Goal: Contribute content: Contribute content

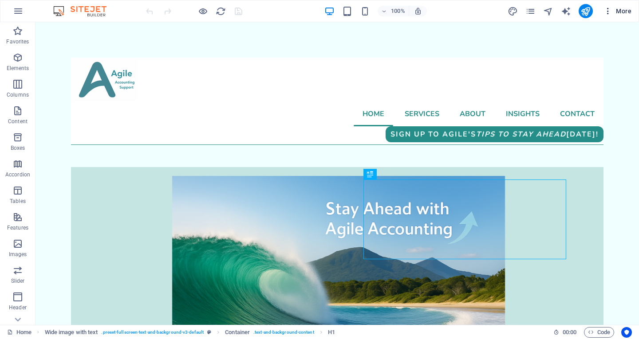
click at [622, 12] on span "More" at bounding box center [617, 11] width 28 height 9
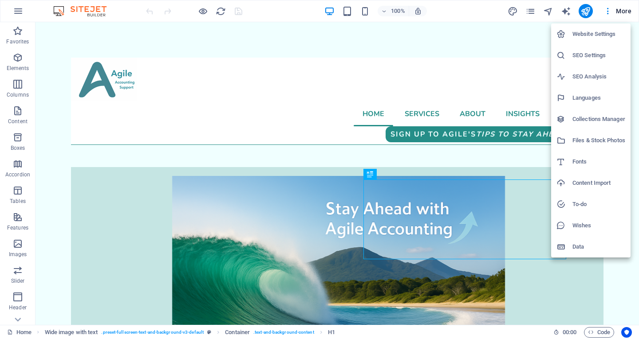
click at [598, 122] on h6 "Collections Manager" at bounding box center [598, 119] width 53 height 11
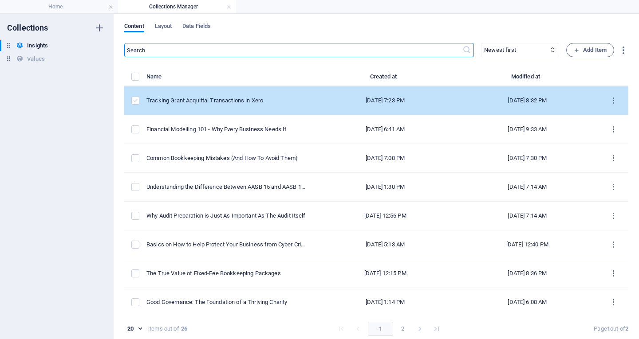
click at [135, 97] on label "items list" at bounding box center [135, 101] width 8 height 8
click at [0, 0] on input "items list" at bounding box center [0, 0] width 0 height 0
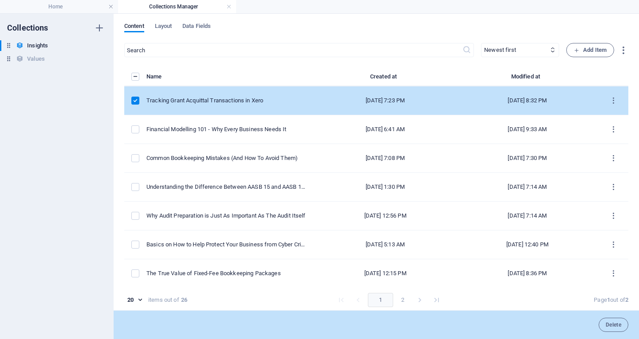
click at [135, 97] on label "items list" at bounding box center [135, 101] width 8 height 8
click at [0, 0] on input "items list" at bounding box center [0, 0] width 0 height 0
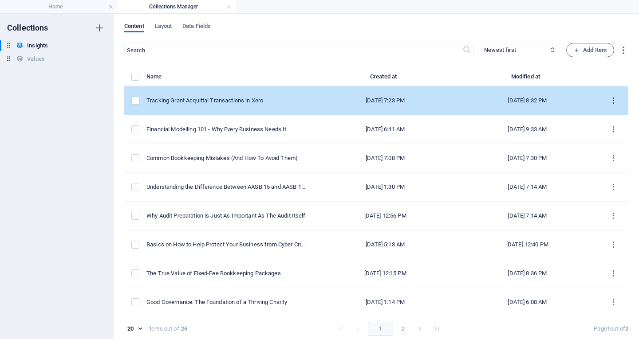
click at [613, 94] on button "items list" at bounding box center [613, 101] width 16 height 14
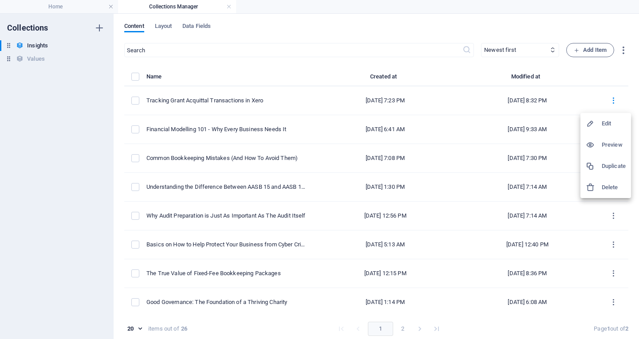
click at [609, 163] on h6 "Duplicate" at bounding box center [613, 166] width 24 height 11
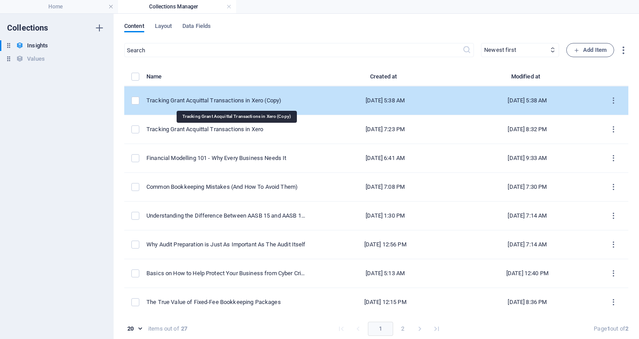
click at [240, 104] on div "Tracking Grant Acquittal Transactions in Xero (Copy)" at bounding box center [226, 101] width 161 height 8
select select "Category 1"
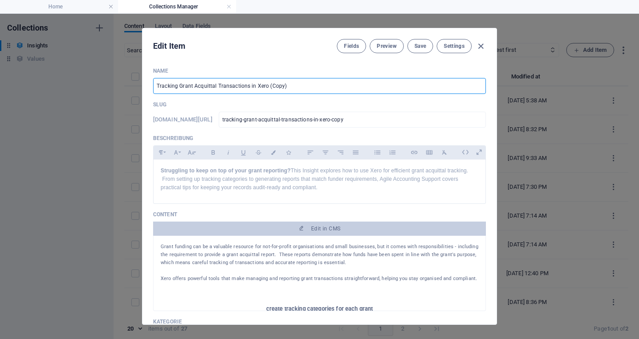
drag, startPoint x: 290, startPoint y: 85, endPoint x: 96, endPoint y: 74, distance: 194.2
click at [96, 74] on div "Edit Item Fields Preview Save Settings Name Tracking Grant Acquittal Transactio…" at bounding box center [319, 177] width 639 height 326
type input "U"
type input "u"
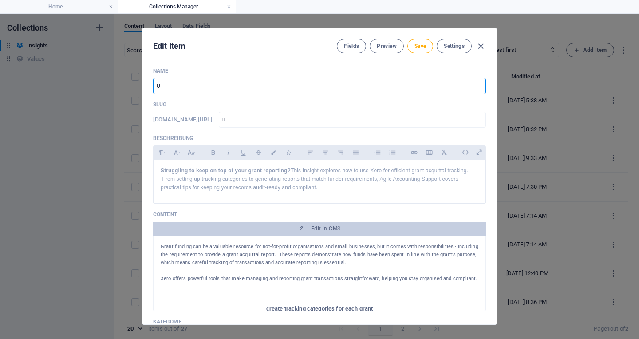
type input "Us"
type input "us"
type input "Usin"
type input "usin"
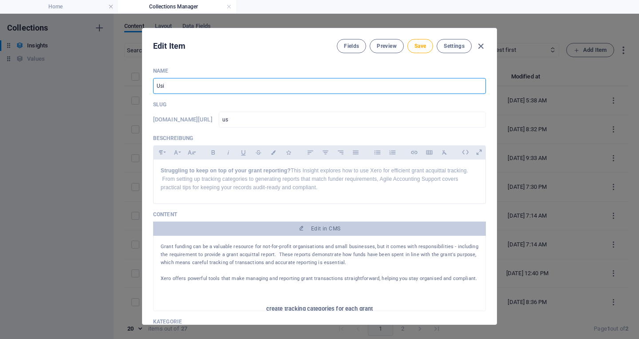
type input "usin"
type input "Using"
type input "using"
type input "Using I"
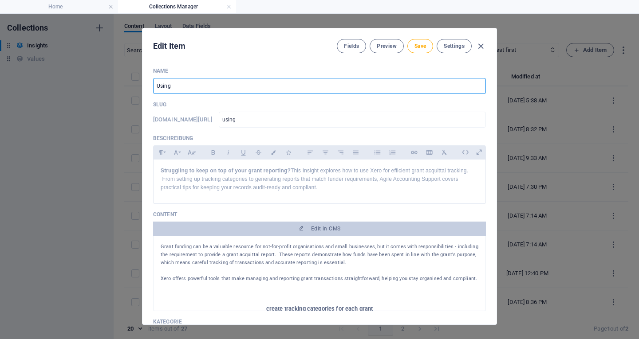
type input "using-i"
type input "Using In"
type input "using-in"
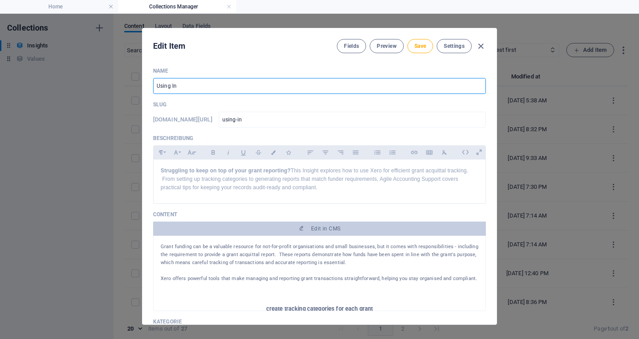
type input "Using Inv"
type input "using-inv"
type input "Using Inve"
type input "using-inve"
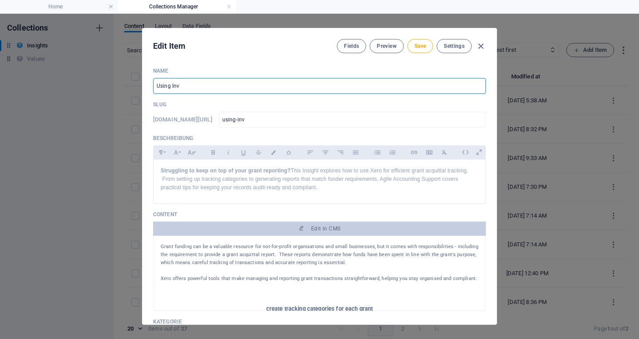
type input "using-inve"
type input "Using Inven"
type input "using-inven"
type input "Using Invent"
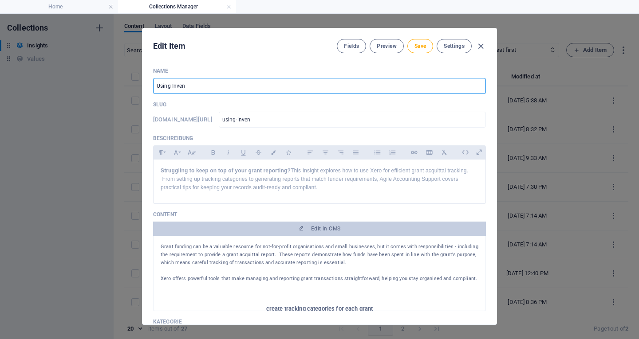
type input "using-invent"
type input "Using Invento"
type input "using-invento"
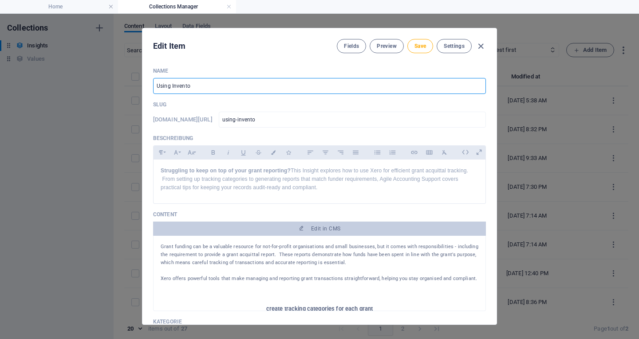
type input "Using Inventor"
type input "using-inventor"
type input "Using Inventory"
type input "using-inventory"
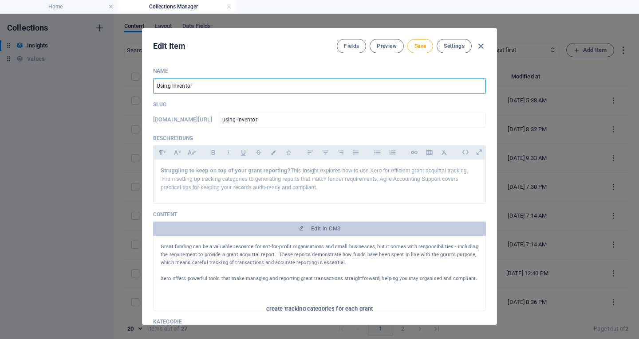
type input "using-inventory"
type input "Using Inventory in"
type input "using-inventory-in"
type input "Using Inventory in X"
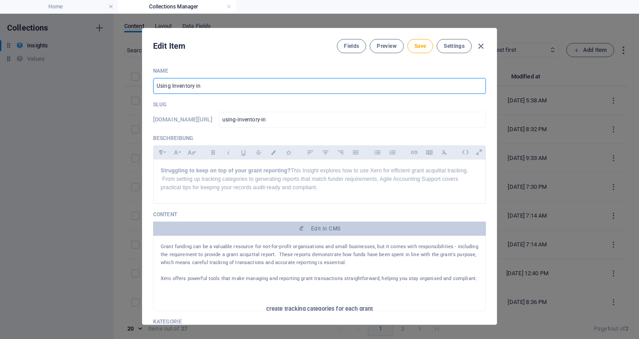
type input "using-inventory-in-x"
type input "Using Inventory in Xe"
type input "using-inventory-in-xe"
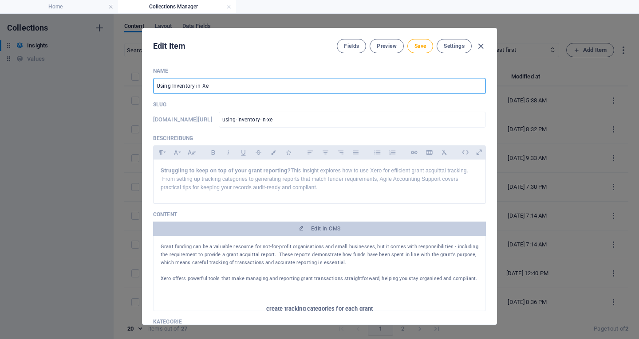
type input "Using Inventory in Xer"
type input "using-inventory-in-xer"
type input "Using Inventory in Xero"
type input "using-inventory-in-xero"
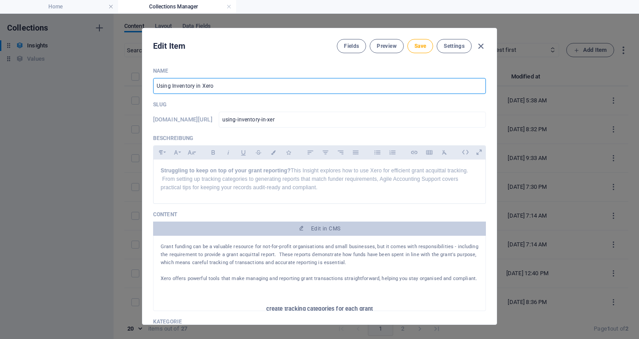
type input "using-inventory-in-xero"
click at [196, 87] on input "Using Inventory in Xero" at bounding box center [319, 86] width 333 height 16
type input "Using Inventory n Xero"
type input "using-inventory-n-xero"
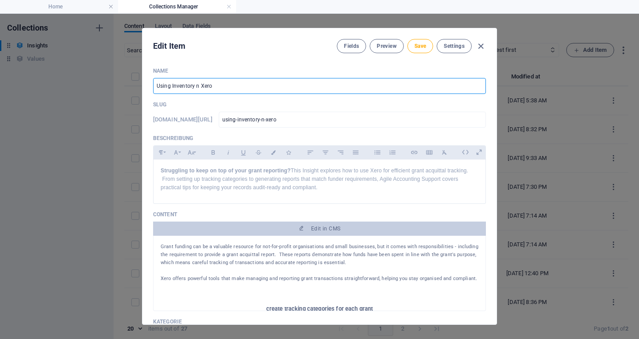
type input "Using Inventory In Xero"
type input "using-inventory-in-xero"
type input "Using Inventory In Xero"
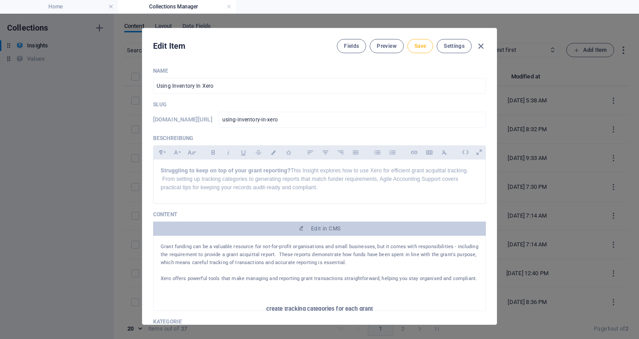
click at [420, 51] on button "Save" at bounding box center [420, 46] width 26 height 14
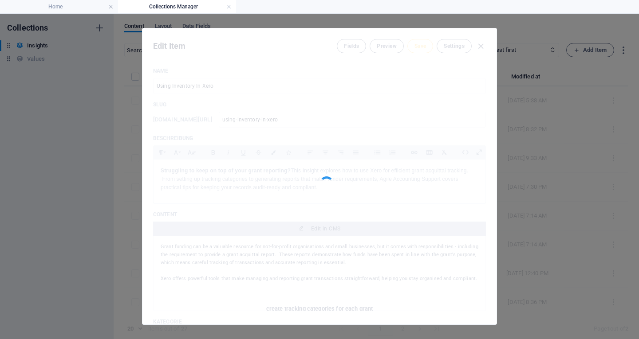
type input "using-inventory-in-xero"
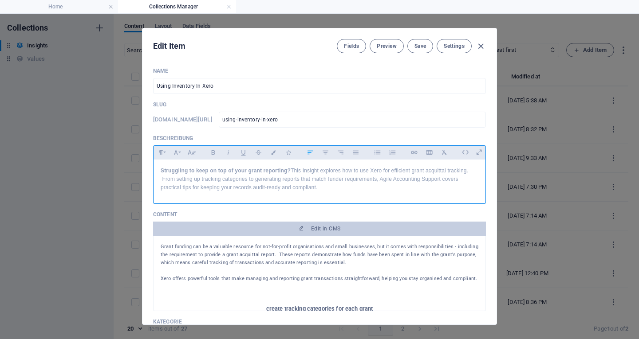
drag, startPoint x: 322, startPoint y: 193, endPoint x: 53, endPoint y: 136, distance: 275.1
click at [53, 136] on div "Edit Item Fields Preview Save Settings Name Using Inventory In Xero ​ Slug [DOM…" at bounding box center [319, 177] width 639 height 326
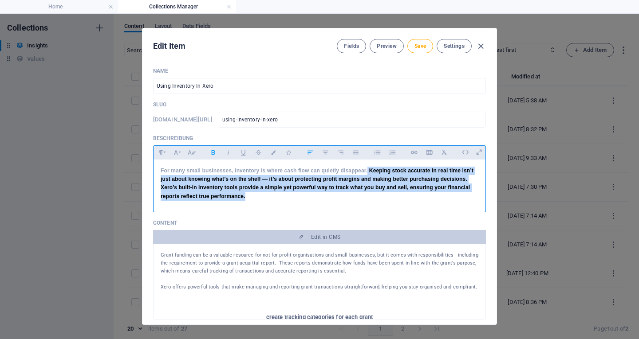
drag, startPoint x: 266, startPoint y: 198, endPoint x: 366, endPoint y: 169, distance: 104.3
click at [366, 169] on p "For many small businesses, inventory is where cash flow can quietly disappear. …" at bounding box center [320, 184] width 318 height 34
click at [212, 155] on icon "button" at bounding box center [213, 152] width 8 height 11
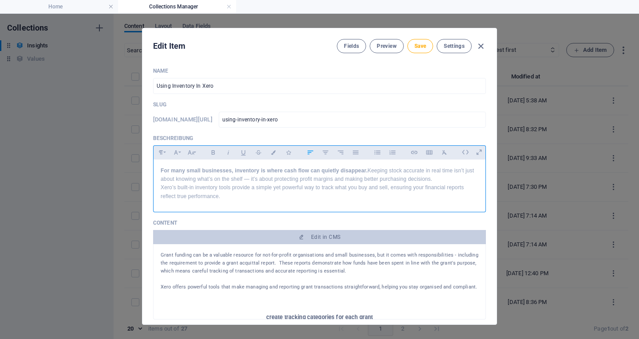
click at [365, 172] on strong "For many small businesses, inventory is where cash flow can quietly disappear." at bounding box center [264, 171] width 207 height 6
click at [255, 178] on span "For many small businesses, inventory is where cash flow can quietly disappear. …" at bounding box center [317, 184] width 313 height 32
click at [438, 179] on p "For many small businesses, inventory is where cash flow can quietly disappear. …" at bounding box center [320, 184] width 318 height 34
click at [461, 192] on p "For many small businesses, inventory is where cash flow can quietly disappear. …" at bounding box center [320, 184] width 318 height 34
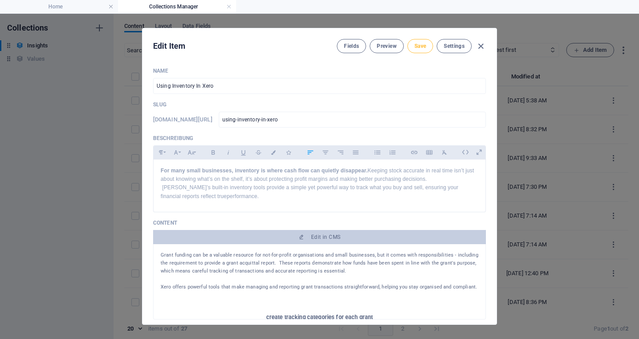
click at [421, 50] on button "Save" at bounding box center [420, 46] width 26 height 14
click at [357, 300] on div at bounding box center [320, 302] width 318 height 22
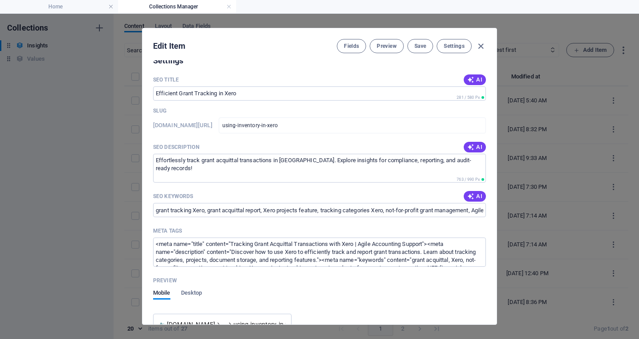
scroll to position [518, 0]
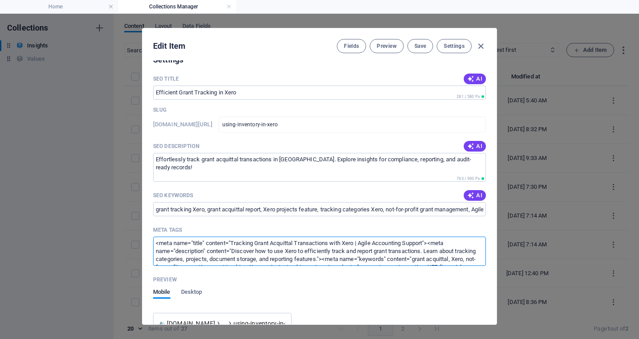
drag, startPoint x: 430, startPoint y: 243, endPoint x: 149, endPoint y: 243, distance: 280.8
click at [149, 243] on div "Name Using Inventory In Xero ​ Slug [DOMAIN_NAME][URL] using-inventory-in-xero …" at bounding box center [319, 192] width 354 height 264
paste textarea "title>Using Inventory in Xero | Agile Accounting Support</title"
click at [231, 245] on textarea "<meta name="title" content="Tracking Grant Acquittal Transactions with Xero | A…" at bounding box center [319, 251] width 333 height 29
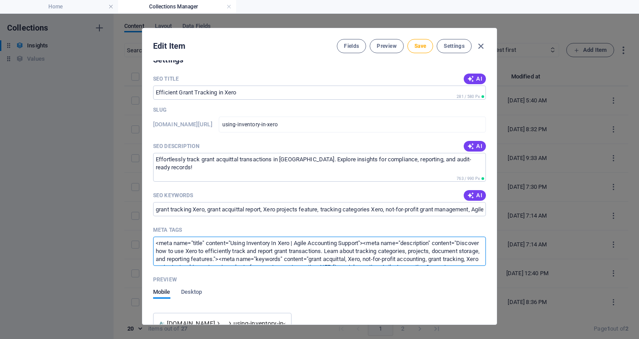
drag, startPoint x: 180, startPoint y: 251, endPoint x: 290, endPoint y: 257, distance: 110.6
click at [290, 257] on textarea "<meta name="title" content="Using Inventory In Xero | Agile Accounting Support"…" at bounding box center [319, 251] width 333 height 29
paste textarea "Learn how to use Xero’s inventory features to track stock, improve profit accur…"
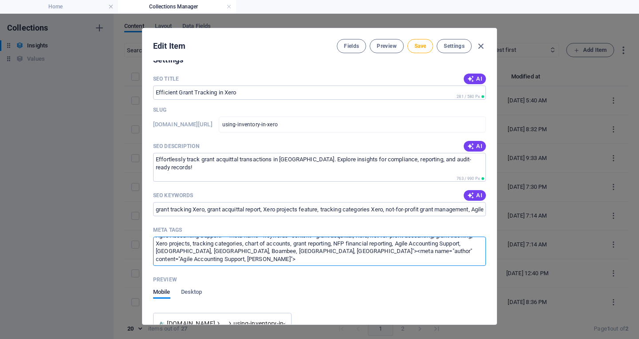
drag, startPoint x: 333, startPoint y: 261, endPoint x: 418, endPoint y: 244, distance: 86.9
click at [418, 244] on textarea "<meta name="title" content="Using Inventory In Xero | Agile Accounting Support"…" at bounding box center [319, 251] width 333 height 29
paste textarea "Xero inventory, bookkeeping, small business, Coffs Harbour accountant, stock ma…"
type textarea "<meta name="title" content="Using Inventory In Xero | Agile Accounting Support"…"
click at [492, 274] on div "Name Using Inventory In Xero ​ Slug [DOMAIN_NAME][URL] using-inventory-in-xero …" at bounding box center [319, 192] width 354 height 264
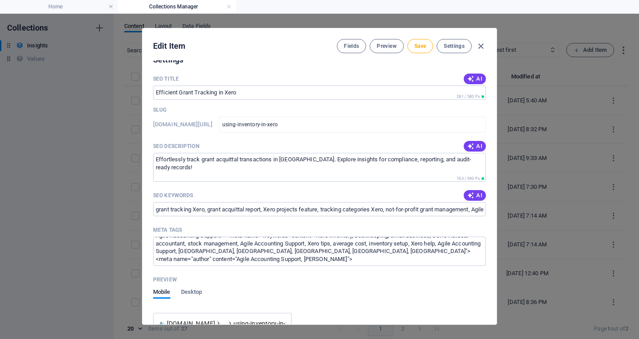
click at [492, 274] on div "Name Using Inventory In Xero ​ Slug [DOMAIN_NAME][URL] using-inventory-in-xero …" at bounding box center [319, 192] width 354 height 264
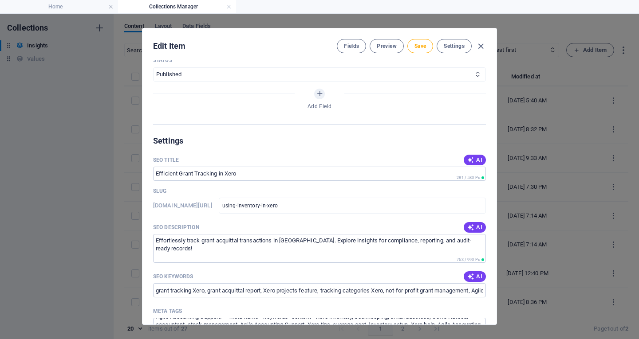
scroll to position [433, 0]
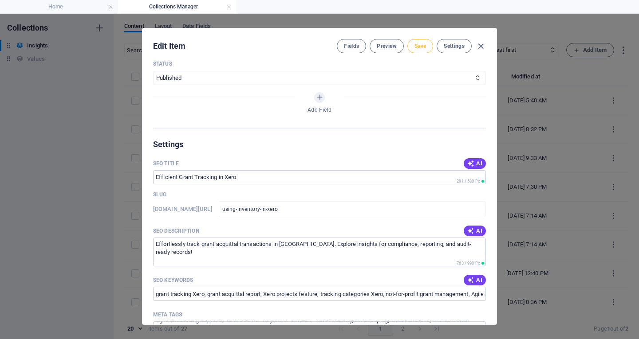
click at [419, 46] on span "Save" at bounding box center [420, 46] width 12 height 7
click at [89, 179] on div "Edit Item Fields Preview Save Settings Name Using Inventory In Xero ​ Slug [DOM…" at bounding box center [319, 177] width 639 height 326
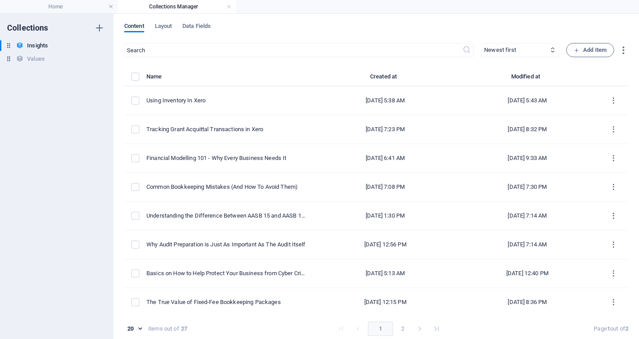
type input "using-inventory-in-xero"
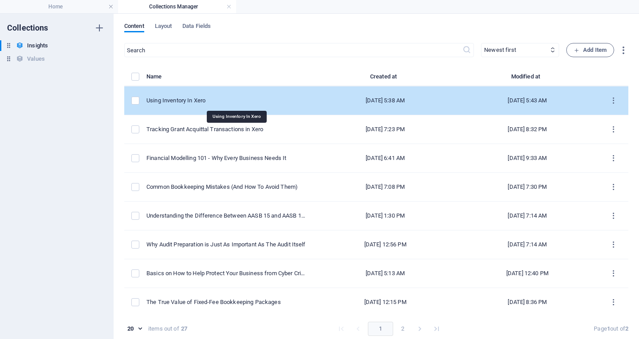
click at [221, 98] on div "Using Inventory In Xero" at bounding box center [226, 101] width 161 height 8
select select "Category 1"
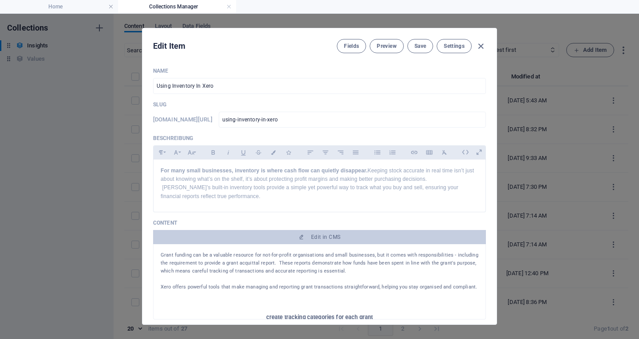
scroll to position [231, 0]
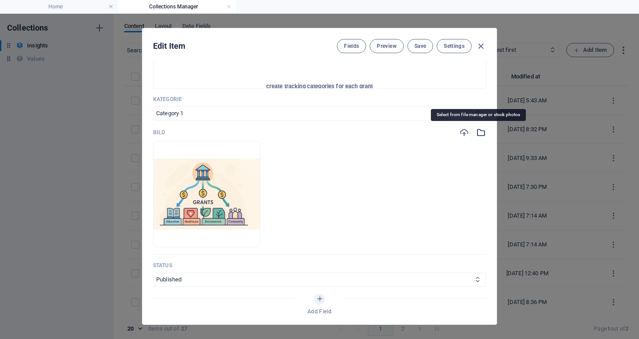
click at [476, 137] on icon "button" at bounding box center [481, 133] width 10 height 10
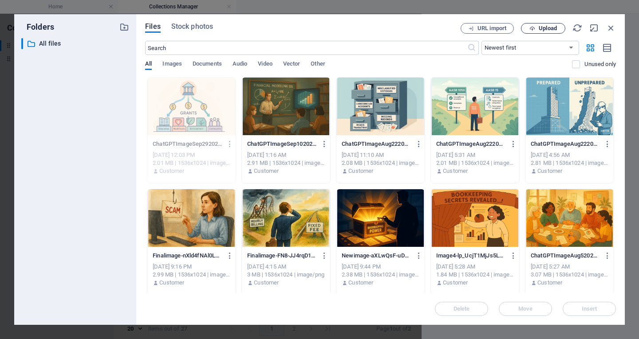
click at [533, 29] on icon "button" at bounding box center [532, 29] width 6 height 6
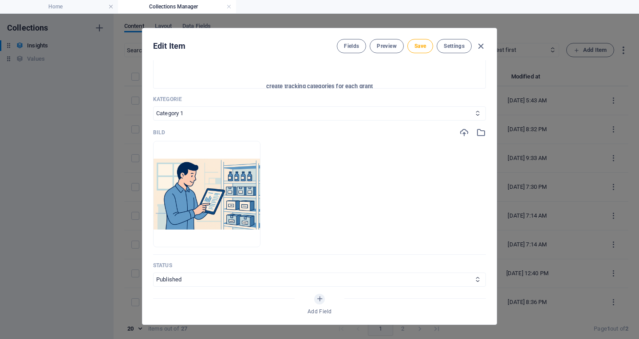
click at [493, 245] on div "Name Using Inventory In Xero ​ Slug [DOMAIN_NAME][URL] using-inventory-in-xero …" at bounding box center [319, 192] width 354 height 264
click at [495, 247] on div "Edit Item Fields Preview Save Settings Name Using Inventory In Xero ​ Slug [DOM…" at bounding box center [319, 176] width 355 height 297
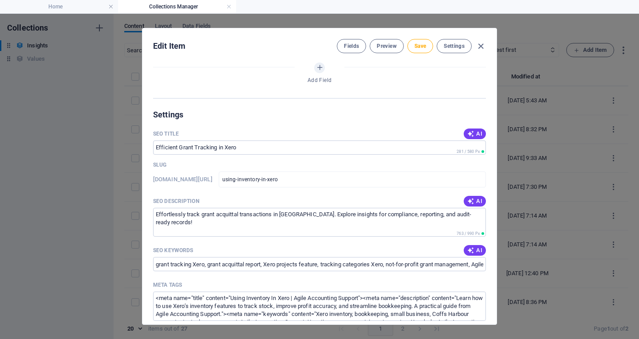
scroll to position [694, 0]
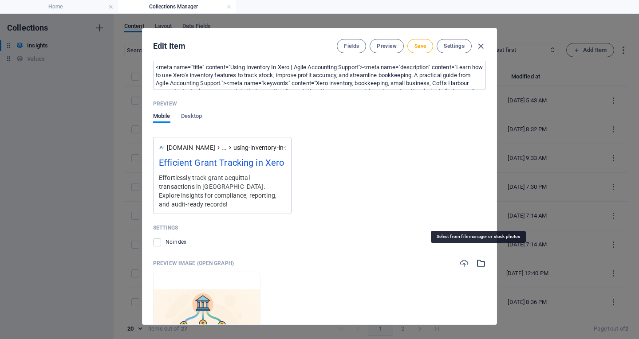
click at [479, 259] on icon "button" at bounding box center [481, 264] width 10 height 10
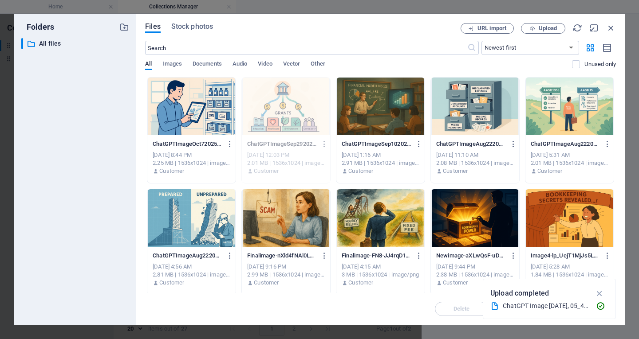
click at [190, 99] on div at bounding box center [191, 107] width 88 height 58
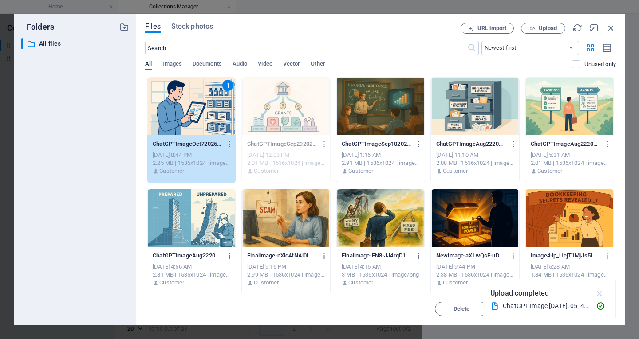
click at [597, 291] on icon "button" at bounding box center [599, 294] width 10 height 10
click at [594, 303] on button "Insert" at bounding box center [588, 309] width 53 height 14
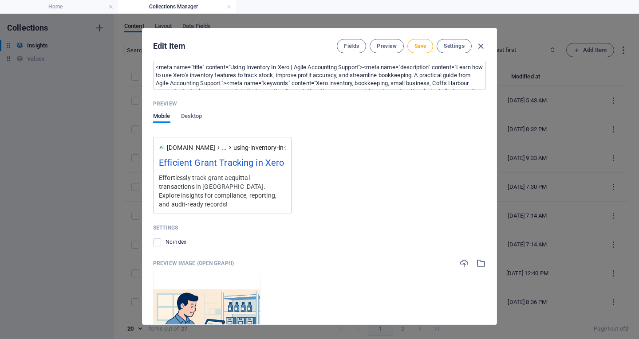
click at [493, 194] on div "Name Using Inventory In Xero ​ Slug [DOMAIN_NAME][URL] using-inventory-in-xero …" at bounding box center [319, 192] width 354 height 264
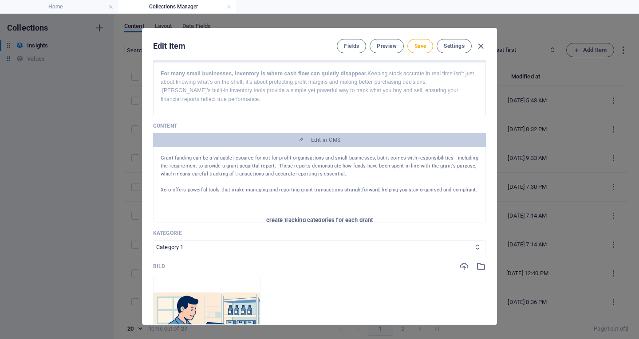
scroll to position [96, 0]
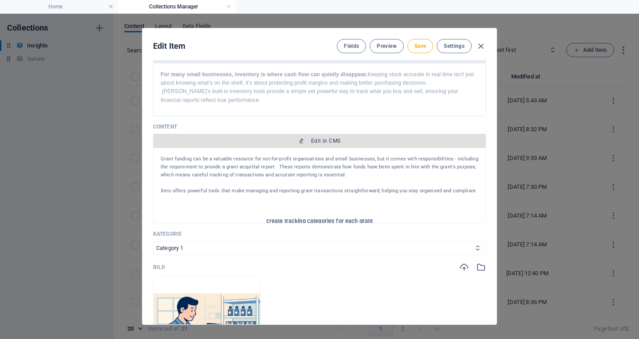
click at [321, 142] on span "Edit in CMS" at bounding box center [325, 141] width 29 height 7
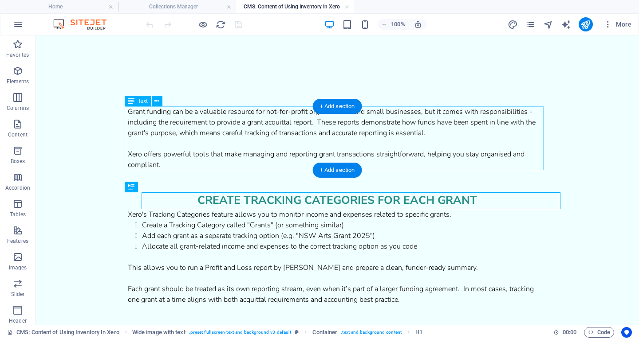
scroll to position [0, 0]
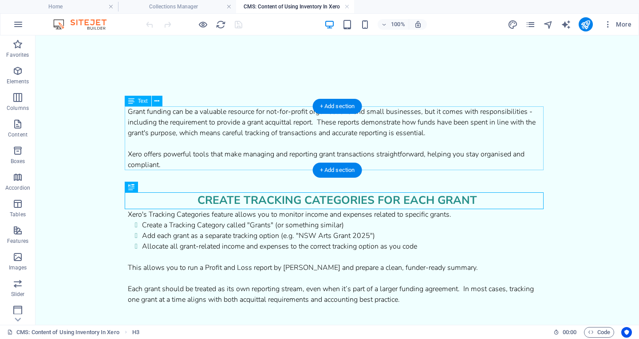
click at [260, 121] on div "Grant funding can be a valuable resource for not-for-profit organisations and s…" at bounding box center [337, 138] width 419 height 64
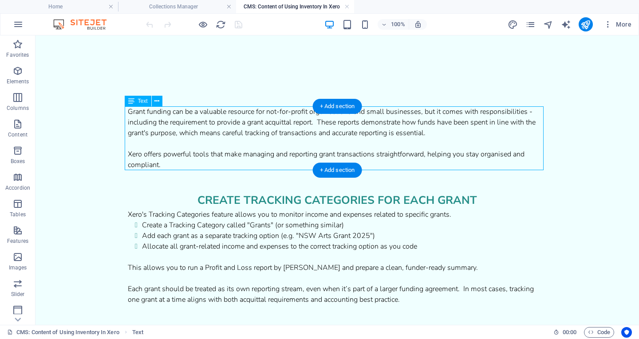
click at [260, 121] on div "Grant funding can be a valuable resource for not-for-profit organisations and s…" at bounding box center [337, 138] width 419 height 64
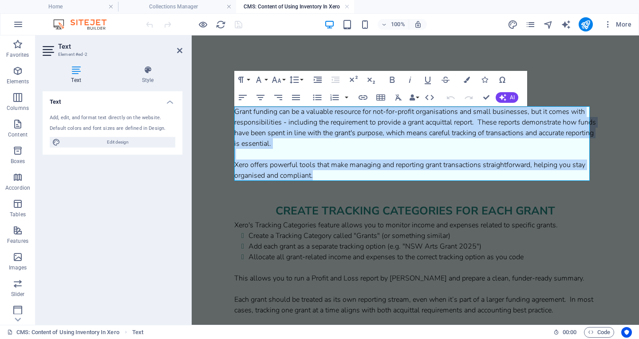
drag, startPoint x: 324, startPoint y: 177, endPoint x: 205, endPoint y: 114, distance: 134.7
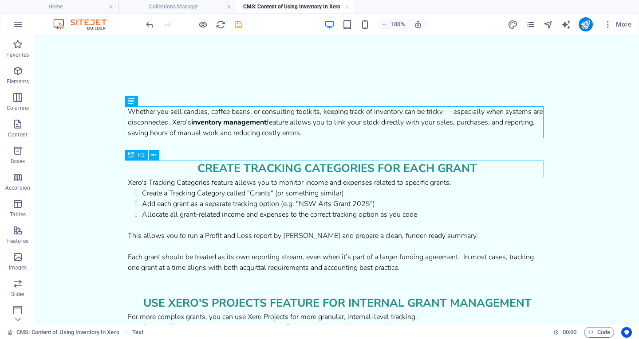
click at [380, 165] on div "create tracking categories for each grant" at bounding box center [337, 169] width 419 height 17
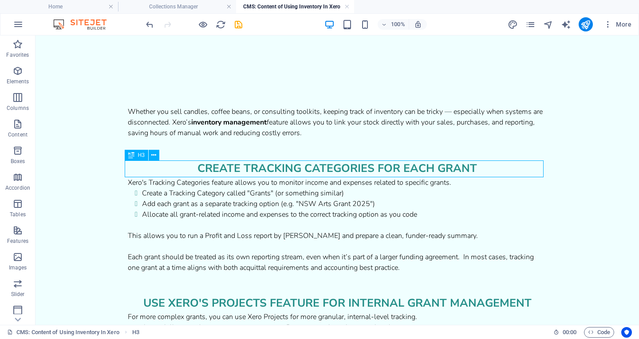
click at [380, 165] on div "create tracking categories for each grant" at bounding box center [337, 169] width 419 height 17
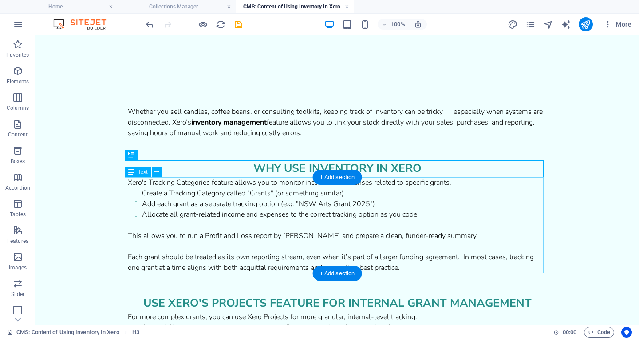
click at [259, 208] on div "Xero's Tracking Categories feature allows you to monitor income and expenses re…" at bounding box center [337, 225] width 419 height 96
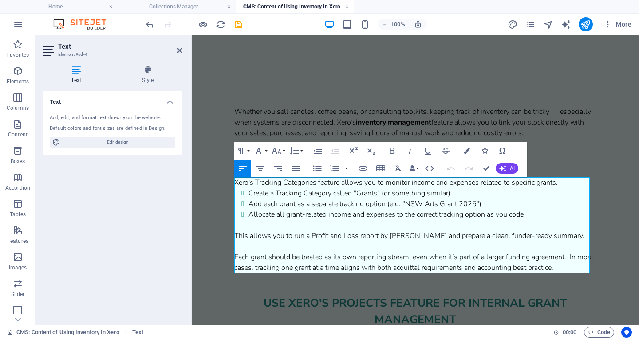
click at [259, 208] on li "Add each grant as a separate tracking option (e.g. "NSW Arts Grant 2025")" at bounding box center [422, 204] width 348 height 11
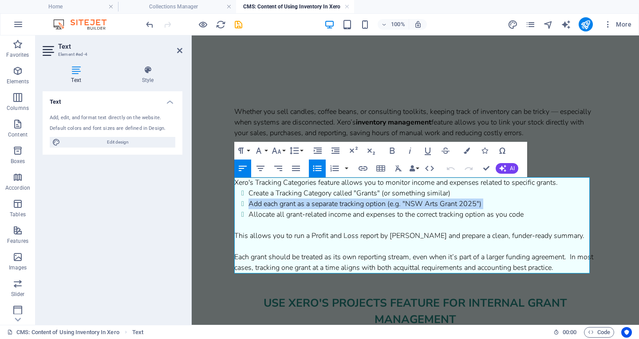
click at [259, 208] on li "Add each grant as a separate tracking option (e.g. "NSW Arts Grant 2025")" at bounding box center [422, 204] width 348 height 11
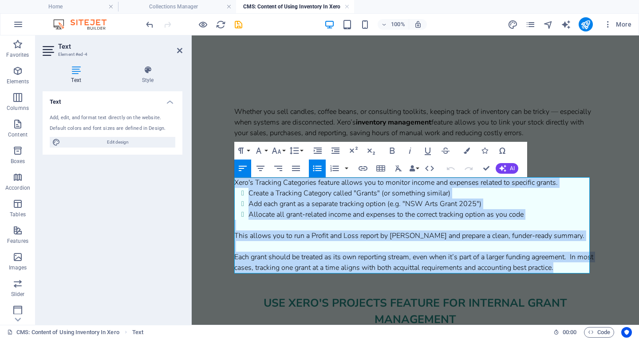
drag, startPoint x: 578, startPoint y: 267, endPoint x: 227, endPoint y: 181, distance: 361.7
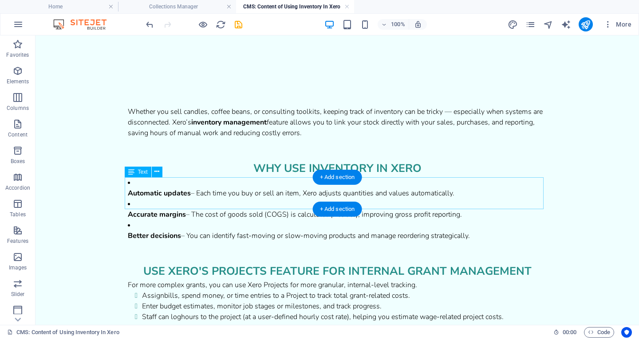
click at [473, 189] on div "Automatic updates – Each time you buy or sell an item, Xero adjusts quantities …" at bounding box center [337, 209] width 419 height 64
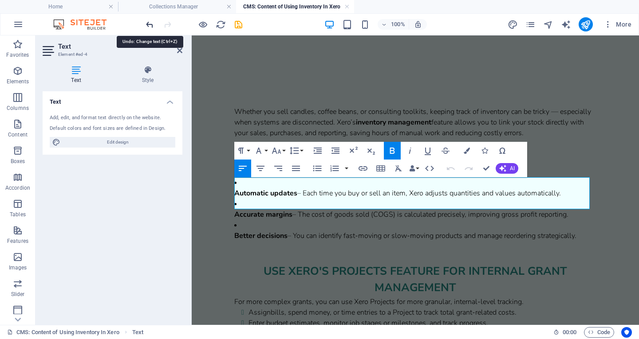
click at [147, 25] on icon "undo" at bounding box center [150, 25] width 10 height 10
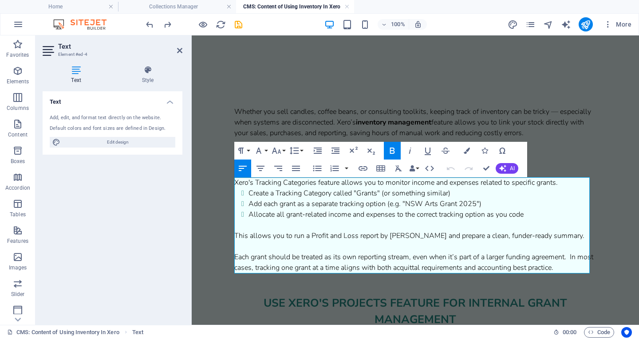
click at [579, 265] on div "Xero's Tracking Categories feature allows you to monitor income and expenses re…" at bounding box center [415, 225] width 362 height 96
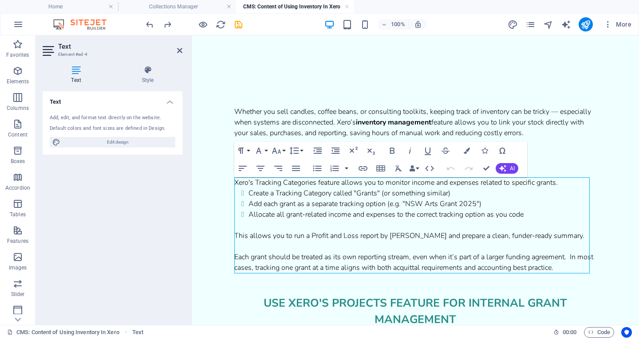
drag, startPoint x: 578, startPoint y: 269, endPoint x: 479, endPoint y: 237, distance: 104.4
click at [479, 237] on div "Xero's Tracking Categories feature allows you to monitor income and expenses re…" at bounding box center [415, 225] width 362 height 96
click at [486, 237] on div "Xero's Tracking Categories feature allows you to monitor income and expenses re…" at bounding box center [415, 225] width 362 height 96
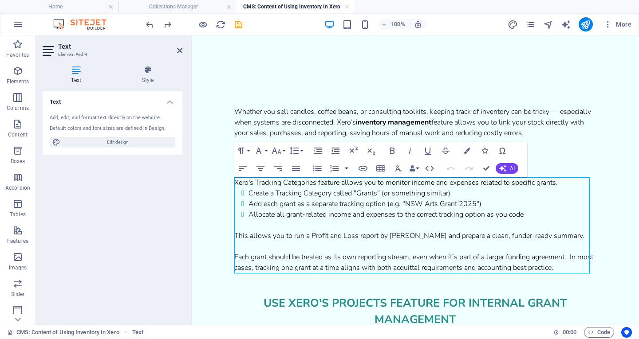
click at [573, 237] on div "Xero's Tracking Categories feature allows you to monitor income and expenses re…" at bounding box center [415, 225] width 362 height 96
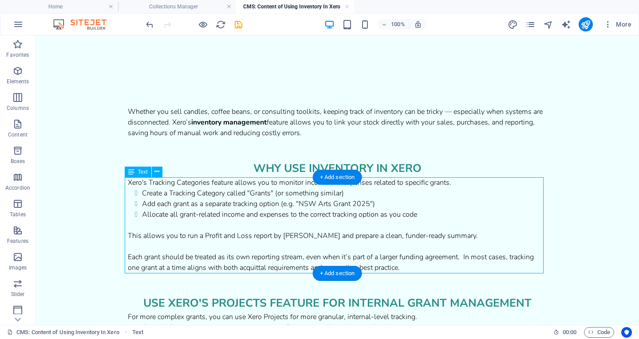
click at [389, 217] on div "Xero's Tracking Categories feature allows you to monitor income and expenses re…" at bounding box center [337, 225] width 419 height 96
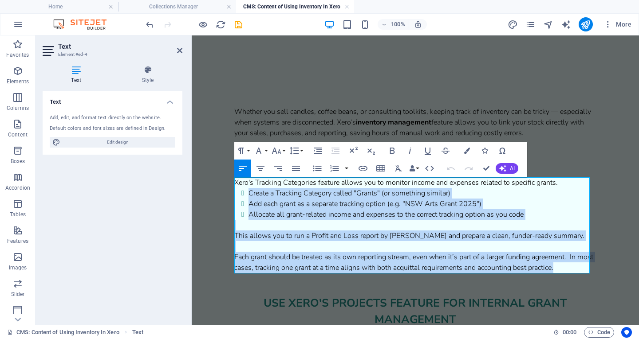
drag, startPoint x: 579, startPoint y: 270, endPoint x: 245, endPoint y: 191, distance: 342.7
click at [245, 191] on div "Xero's Tracking Categories feature allows you to monitor income and expenses re…" at bounding box center [415, 225] width 362 height 96
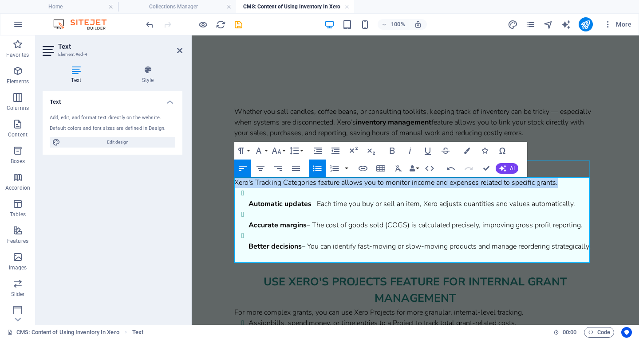
drag, startPoint x: 236, startPoint y: 183, endPoint x: 574, endPoint y: 174, distance: 338.5
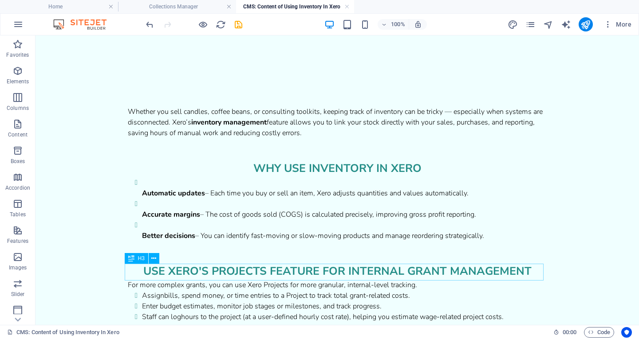
click at [283, 270] on div "use xero's projects feature for internal grant management" at bounding box center [337, 271] width 419 height 17
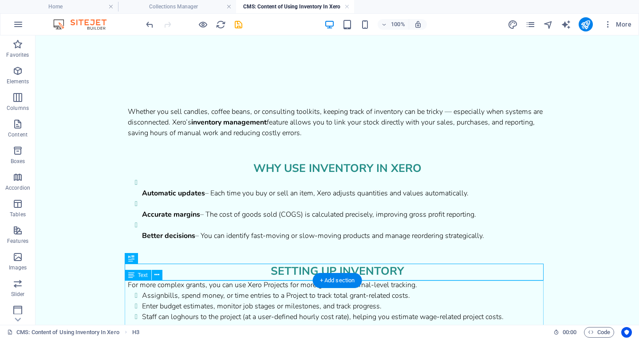
click at [197, 289] on div "For more complex grants, you can use Xero Projects for more granular, internal-…" at bounding box center [337, 333] width 419 height 106
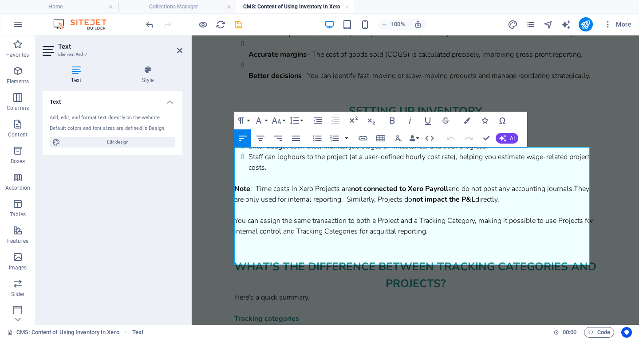
scroll to position [170, 0]
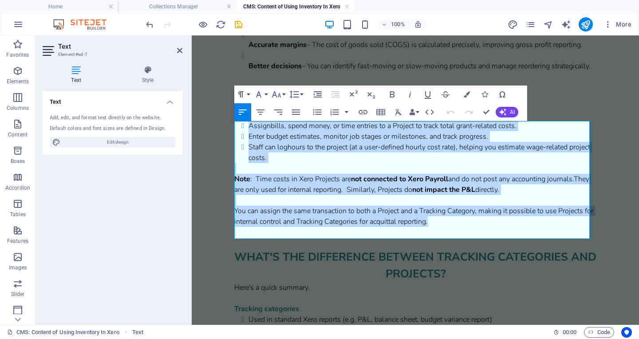
drag, startPoint x: 454, startPoint y: 237, endPoint x: 197, endPoint y: 124, distance: 280.6
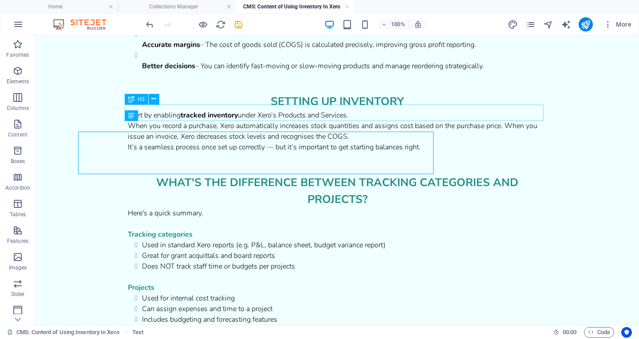
scroll to position [159, 0]
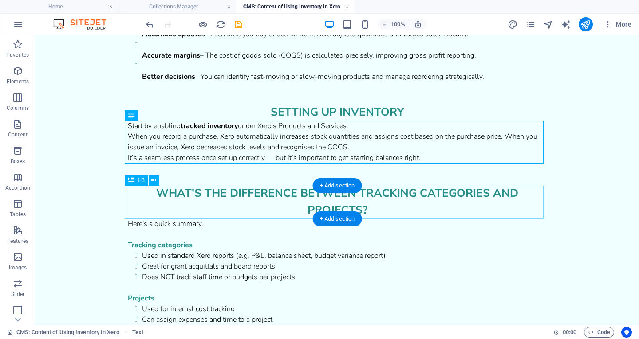
click at [297, 195] on div "What's the difference between tracking categories and projects?" at bounding box center [337, 201] width 419 height 33
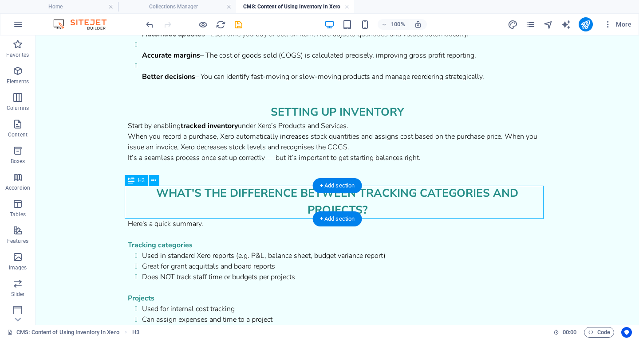
click at [297, 195] on div "What's the difference between tracking categories and projects?" at bounding box center [337, 201] width 419 height 33
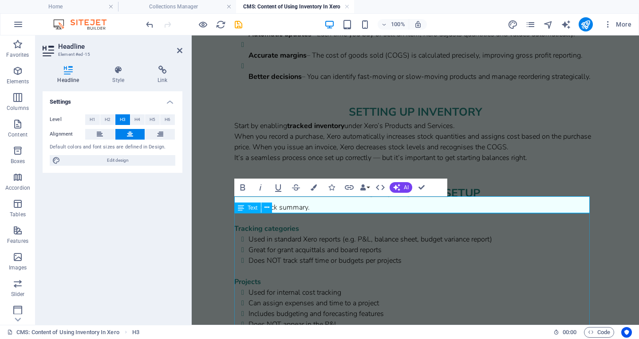
click at [372, 243] on div "Here's a quick summary. Tracking categories Used in standard Xero reports (e.g.…" at bounding box center [415, 292] width 362 height 181
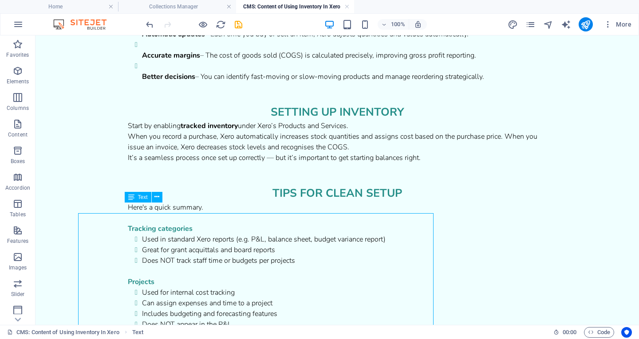
click at [372, 243] on div "Here's a quick summary. Tracking categories Used in standard Xero reports (e.g.…" at bounding box center [337, 292] width 419 height 181
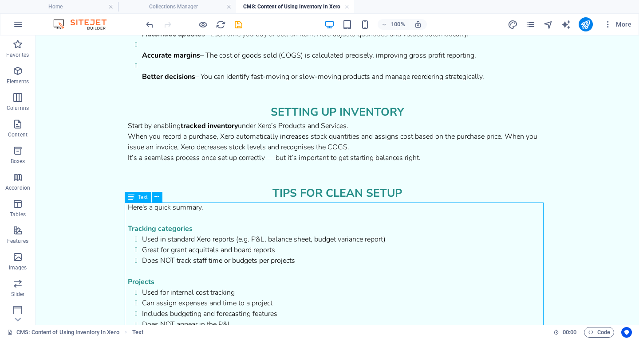
click at [372, 243] on div "Here's a quick summary. Tracking categories Used in standard Xero reports (e.g.…" at bounding box center [337, 292] width 419 height 181
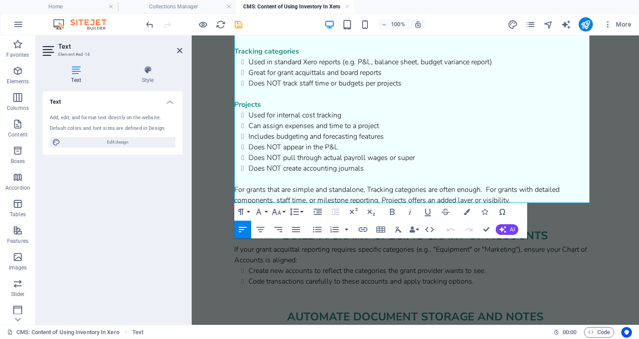
scroll to position [336, 0]
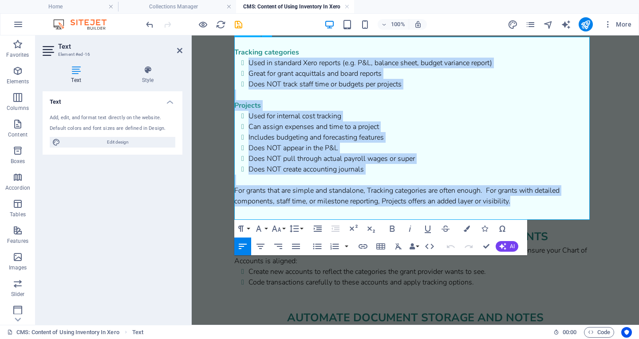
drag, startPoint x: 520, startPoint y: 213, endPoint x: 250, endPoint y: 74, distance: 304.1
click at [250, 74] on div "Here's a quick summary. Tracking categories Used in standard Xero reports (e.g.…" at bounding box center [415, 116] width 362 height 181
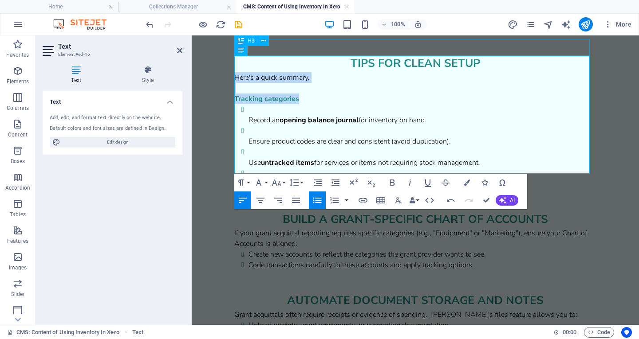
scroll to position [223, 0]
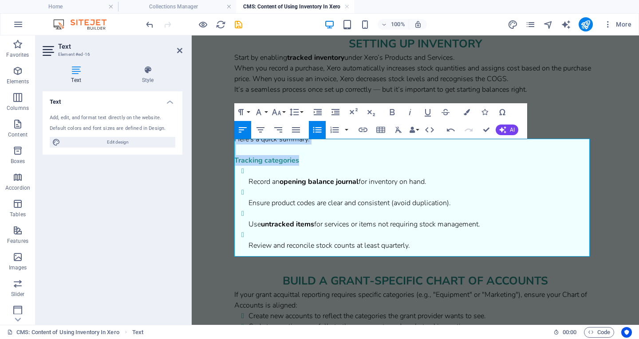
drag, startPoint x: 306, startPoint y: 68, endPoint x: 235, endPoint y: 34, distance: 78.6
click at [235, 34] on html "Skip to main content Whether you sell candles, coffee beans, or consulting tool…" at bounding box center [415, 322] width 447 height 1029
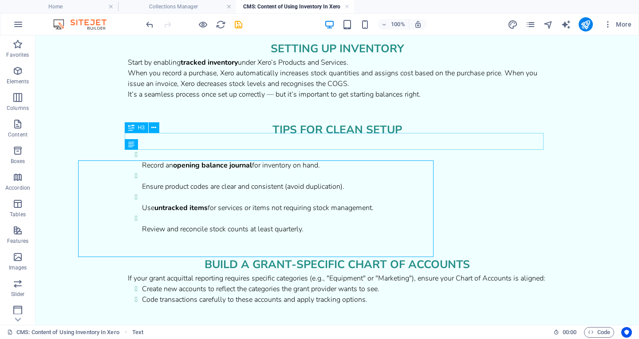
scroll to position [212, 0]
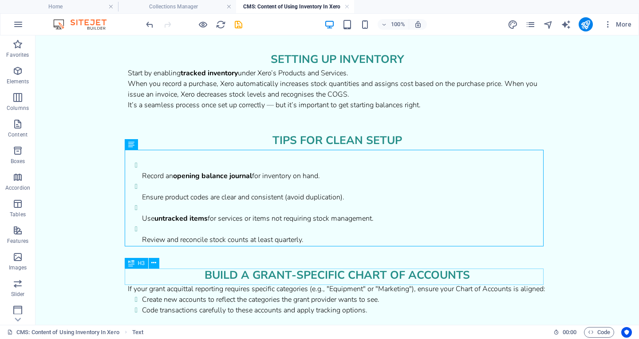
click at [279, 278] on div "build a grant-specific chart of accounts" at bounding box center [337, 275] width 419 height 17
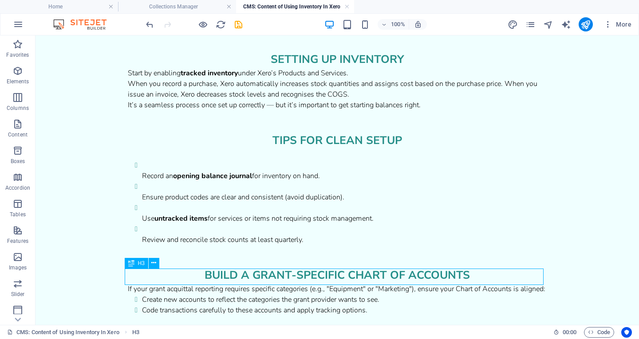
click at [279, 278] on div "build a grant-specific chart of accounts" at bounding box center [337, 275] width 419 height 17
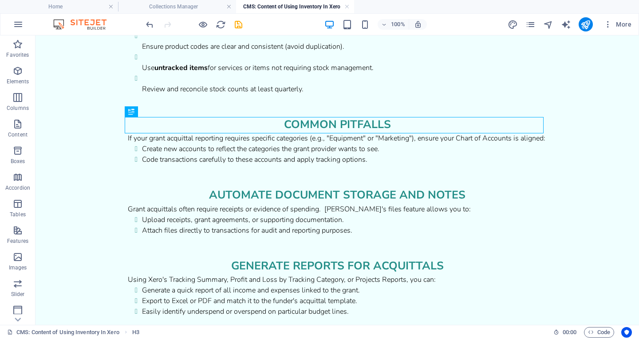
scroll to position [364, 0]
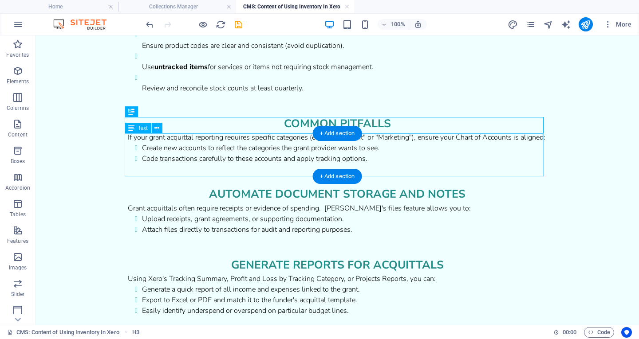
click at [366, 143] on div "If your grant acquittal reporting requires specific categories (e.g., "Equipmen…" at bounding box center [337, 148] width 419 height 32
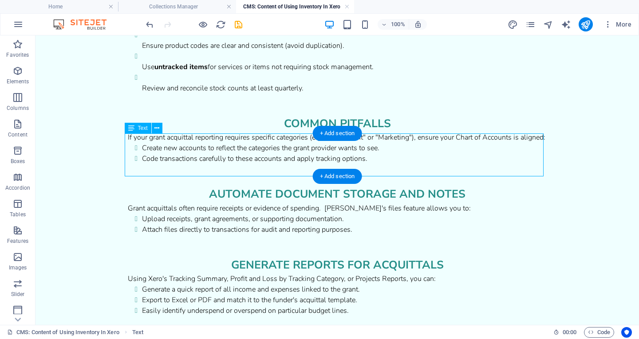
click at [366, 143] on div "If your grant acquittal reporting requires specific categories (e.g., "Equipmen…" at bounding box center [337, 148] width 419 height 32
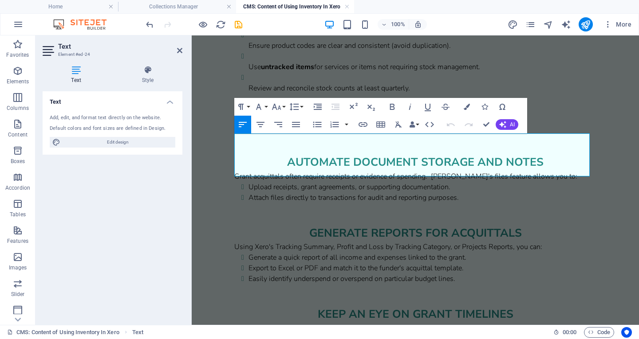
scroll to position [374, 0]
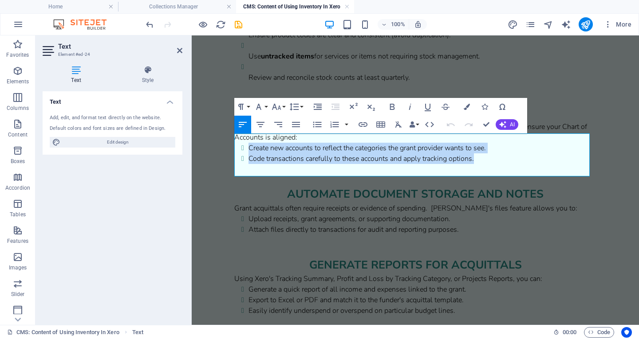
drag, startPoint x: 480, startPoint y: 171, endPoint x: 247, endPoint y: 158, distance: 233.7
click at [247, 158] on ul "Create new accounts to reflect the categories the grant provider wants to see. …" at bounding box center [418, 153] width 355 height 21
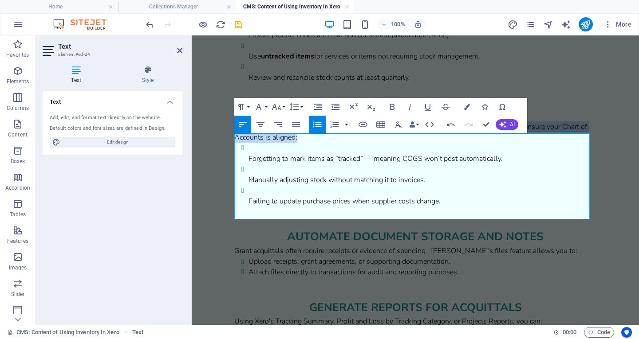
drag, startPoint x: 319, startPoint y: 151, endPoint x: 211, endPoint y: 123, distance: 112.3
click at [211, 123] on html "Skip to main content Whether you sell candles, coffee beans, or consulting tool…" at bounding box center [415, 186] width 447 height 1050
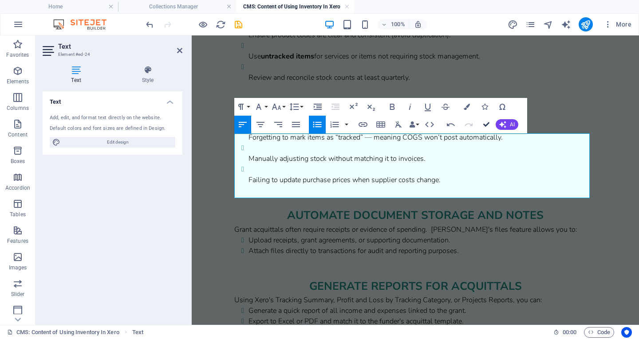
scroll to position [364, 0]
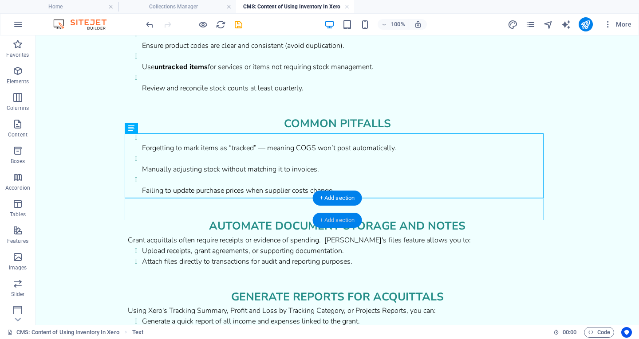
click at [333, 226] on div "+ Add section" at bounding box center [337, 220] width 49 height 15
click at [180, 226] on div "automate document storage and notes" at bounding box center [337, 226] width 419 height 17
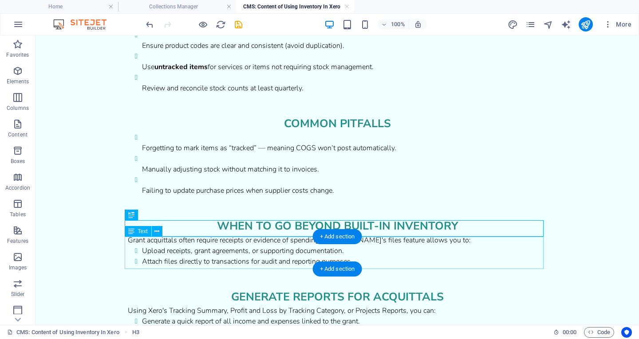
click at [266, 245] on div "Grant acquittals often require receipts or evidence of spending. Xero's files f…" at bounding box center [337, 251] width 419 height 32
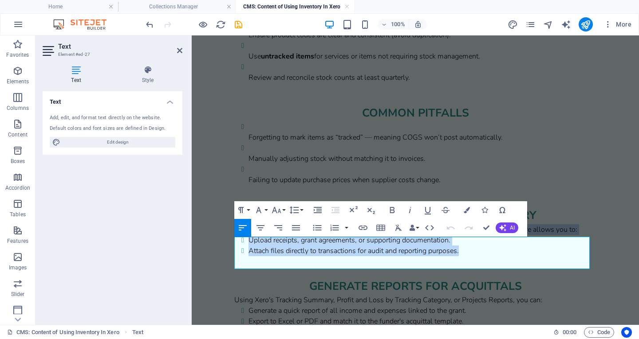
drag, startPoint x: 475, startPoint y: 265, endPoint x: 340, endPoint y: 274, distance: 135.6
click at [192, 239] on html "Skip to main content Whether you sell candles, coffee beans, or consulting tool…" at bounding box center [415, 175] width 447 height 1029
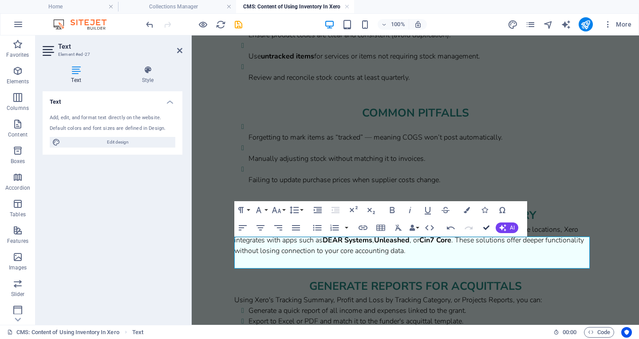
scroll to position [364, 0]
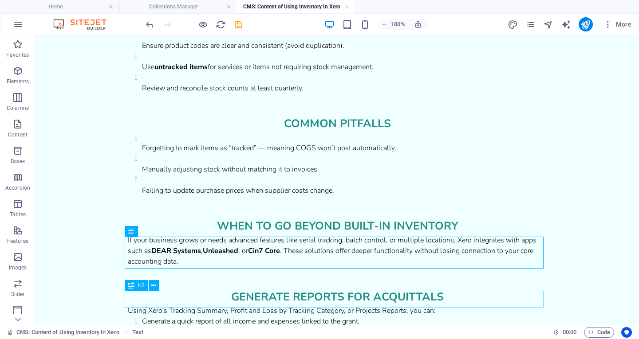
click at [300, 297] on div "generate reports for acquittals" at bounding box center [337, 297] width 419 height 17
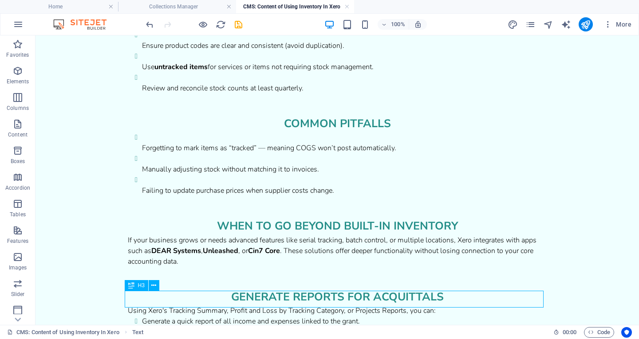
click at [300, 297] on div "generate reports for acquittals" at bounding box center [337, 297] width 419 height 17
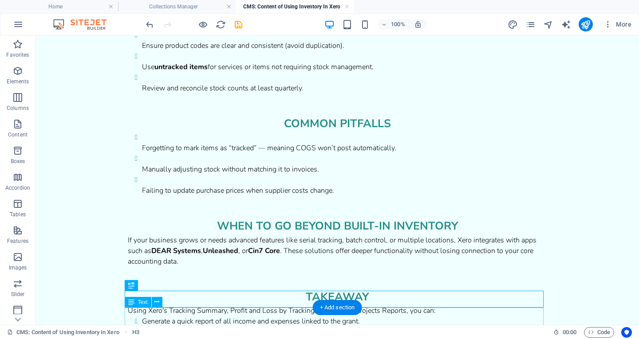
click at [313, 317] on div "Using Xero's Tracking Summary, Profit and Loss by Tracking Category, or Project…" at bounding box center [337, 327] width 419 height 43
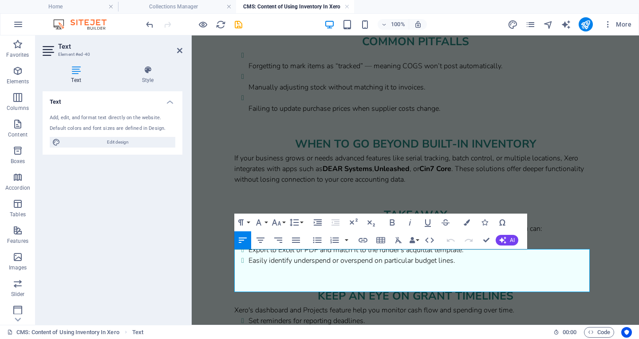
scroll to position [479, 0]
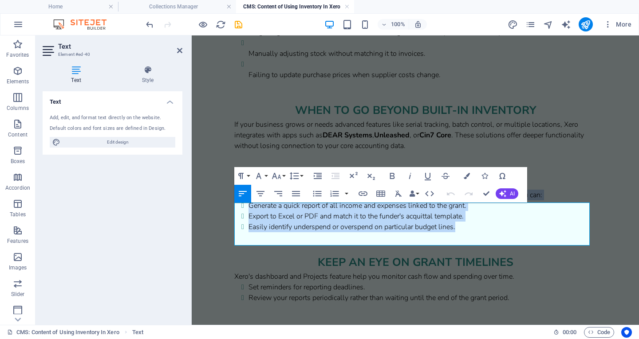
drag, startPoint x: 475, startPoint y: 240, endPoint x: 251, endPoint y: 210, distance: 226.0
click at [251, 210] on div "Using Xero's Tracking Summary, Profit and Loss by Tracking Category, or Project…" at bounding box center [415, 211] width 362 height 43
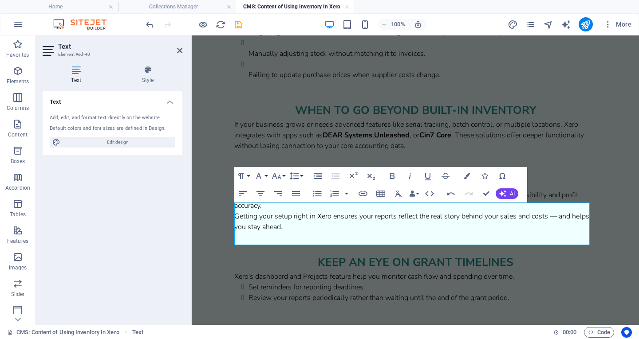
click at [251, 210] on span "UsingInventory management is more than counting boxes — it’s about improving ca…" at bounding box center [411, 211] width 355 height 42
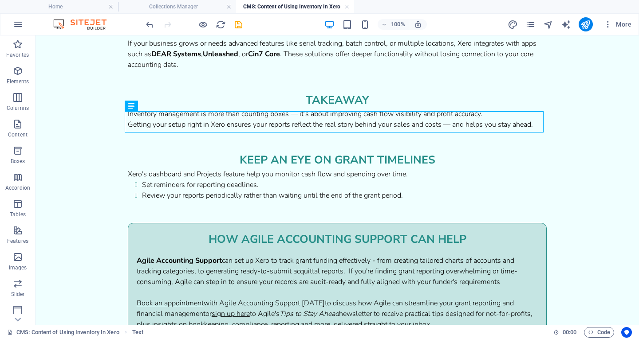
scroll to position [562, 0]
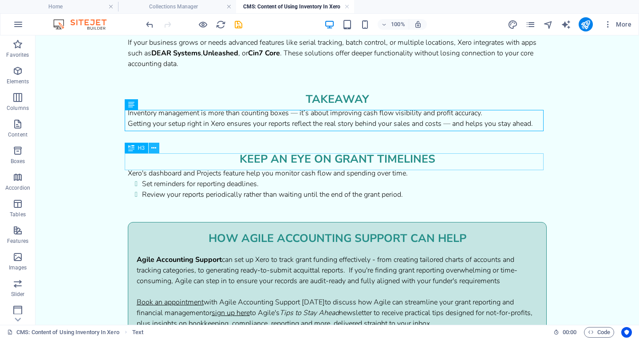
click at [156, 148] on icon at bounding box center [153, 148] width 5 height 9
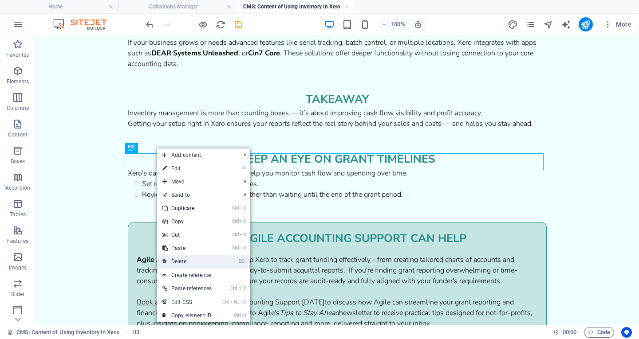
click at [184, 259] on link "⌦ Delete" at bounding box center [187, 261] width 60 height 13
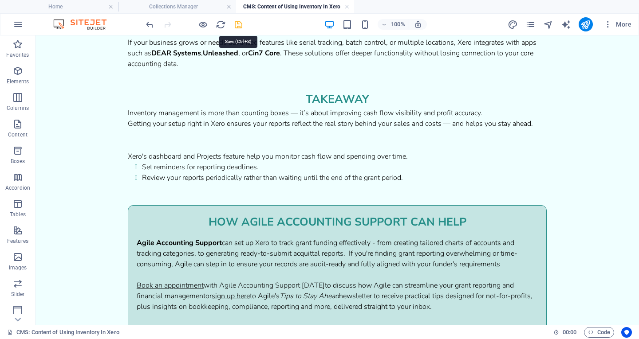
click at [239, 23] on icon "save" at bounding box center [238, 25] width 10 height 10
click at [157, 149] on icon at bounding box center [156, 148] width 5 height 9
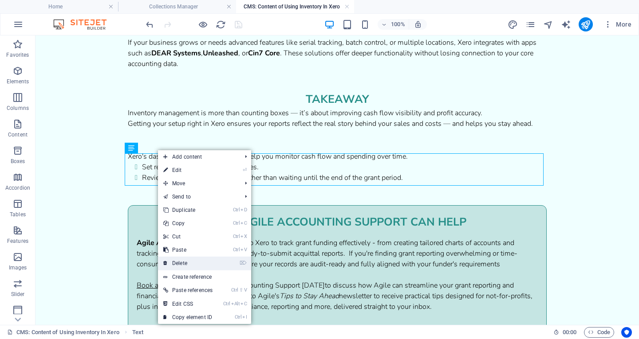
click at [212, 260] on link "⌦ Delete" at bounding box center [188, 263] width 60 height 13
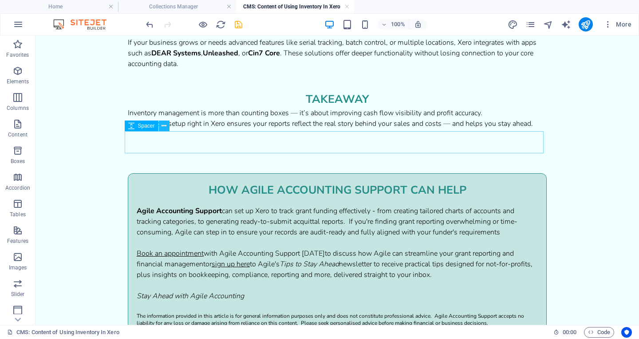
click at [162, 131] on button at bounding box center [164, 126] width 11 height 11
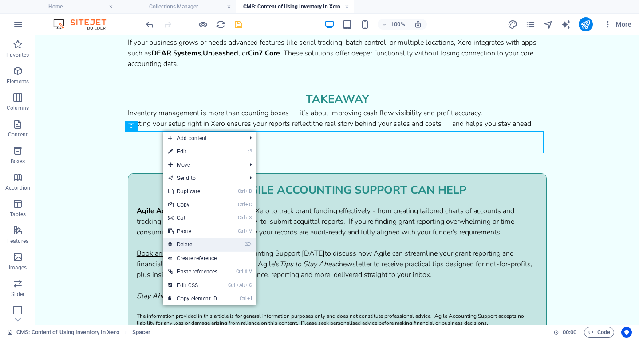
click at [204, 241] on link "⌦ Delete" at bounding box center [193, 244] width 60 height 13
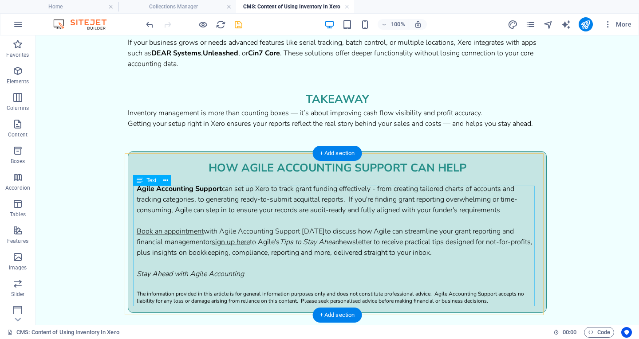
click at [232, 200] on div "Agile Accounting Support can set up Xero to track grant funding effectively - f…" at bounding box center [337, 244] width 401 height 121
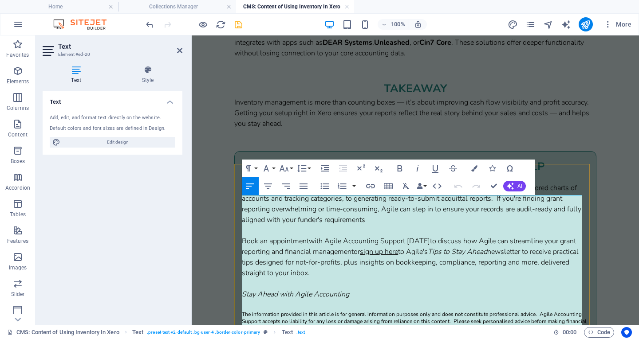
drag, startPoint x: 342, startPoint y: 202, endPoint x: 394, endPoint y: 234, distance: 60.7
click at [394, 234] on div "Agile Accounting Support can set up Xero to track grant funding effectively - f…" at bounding box center [415, 257] width 346 height 149
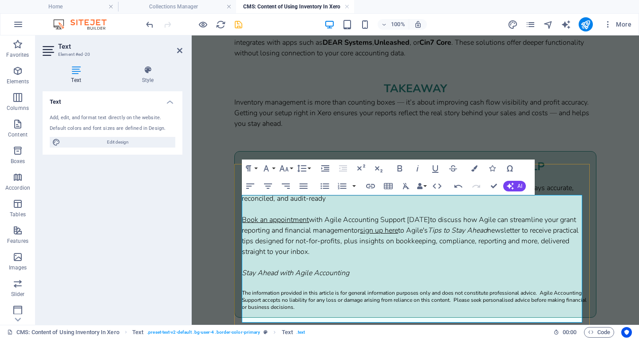
click at [336, 203] on span "Agile Accounting Support can can review and correct your inventory processes so…" at bounding box center [408, 193] width 332 height 20
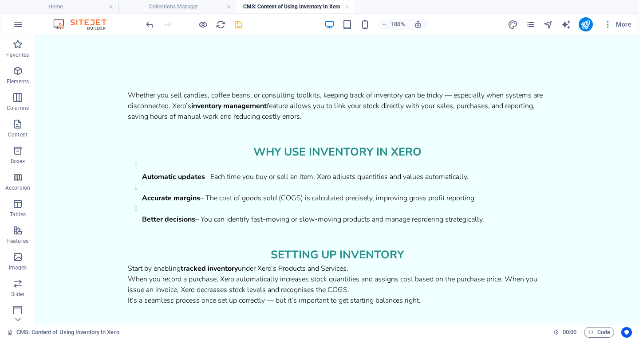
scroll to position [18, 0]
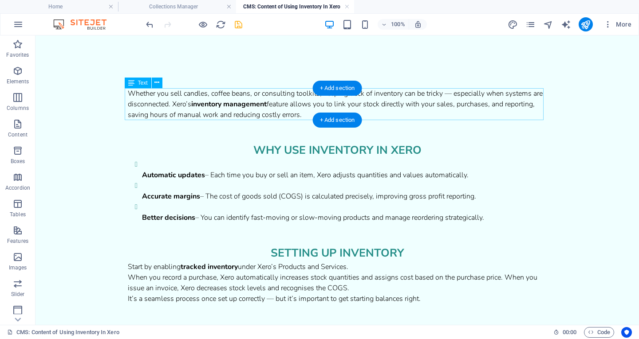
click at [498, 110] on div "Whether you sell candles, coffee beans, or consulting toolkits, keeping track o…" at bounding box center [337, 104] width 419 height 32
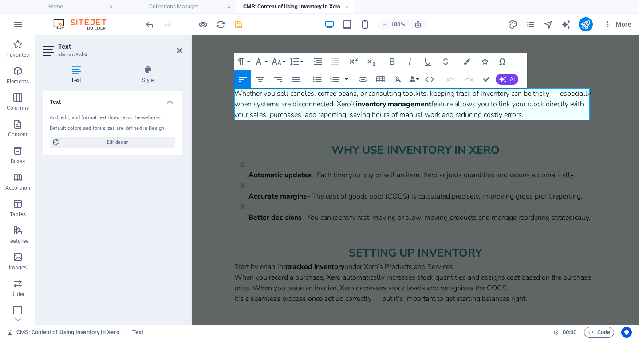
click at [551, 97] on div "Whether you sell candles, coffee beans, or consulting toolkits, keeping track o…" at bounding box center [415, 104] width 362 height 32
click at [335, 105] on div "Whether you sell candles, coffee beans, or consulting toolkits, keeping track o…" at bounding box center [415, 104] width 362 height 32
click at [319, 115] on div "Whether you sell candles, coffee beans, or consulting toolkits, keeping track o…" at bounding box center [415, 104] width 362 height 32
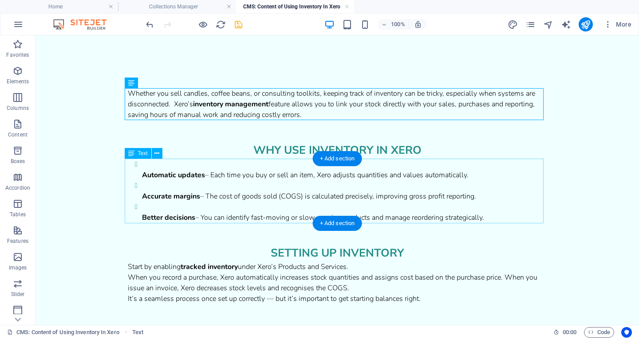
click at [181, 163] on div "Automatic updates – Each time you buy or sell an item, Xero adjusts quantities …" at bounding box center [337, 191] width 419 height 64
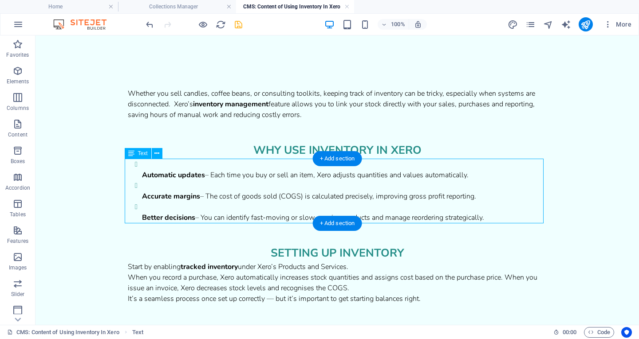
click at [181, 163] on div "Automatic updates – Each time you buy or sell an item, Xero adjusts quantities …" at bounding box center [337, 191] width 419 height 64
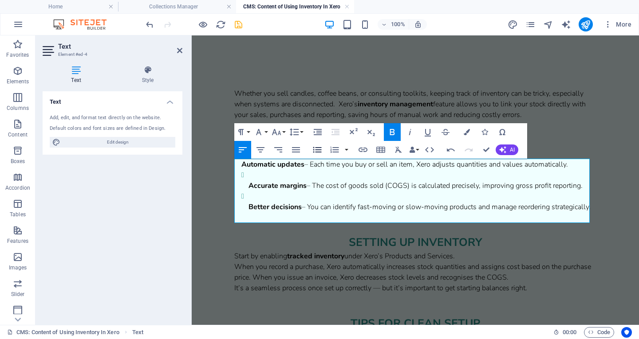
click at [317, 146] on icon "button" at bounding box center [317, 150] width 11 height 11
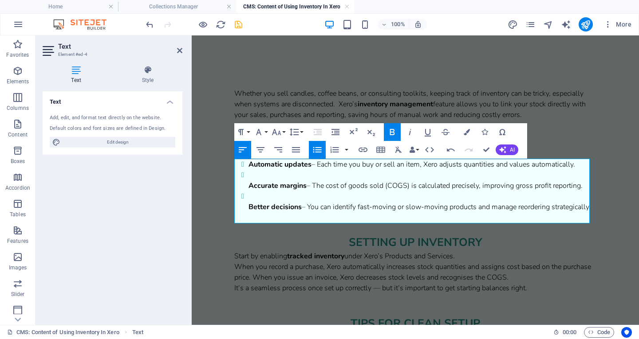
click at [317, 146] on icon "button" at bounding box center [317, 150] width 11 height 11
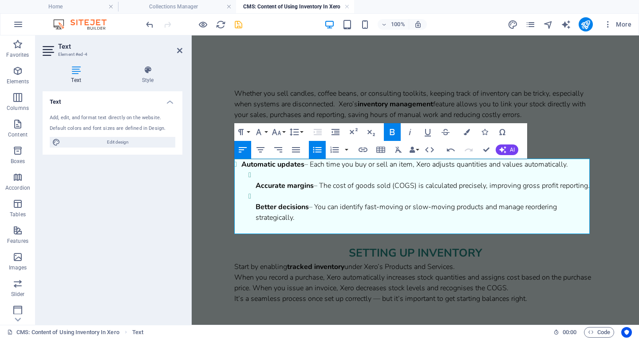
click at [317, 146] on icon "button" at bounding box center [317, 150] width 11 height 11
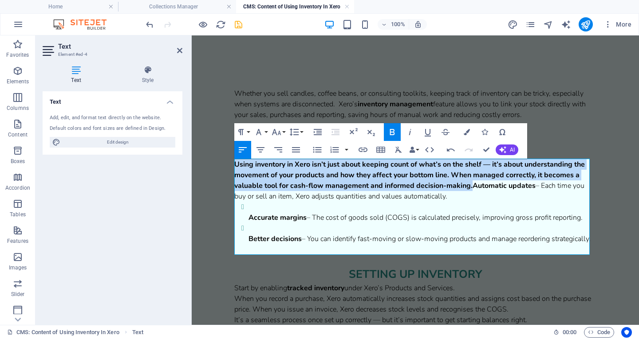
drag, startPoint x: 473, startPoint y: 187, endPoint x: 230, endPoint y: 169, distance: 244.2
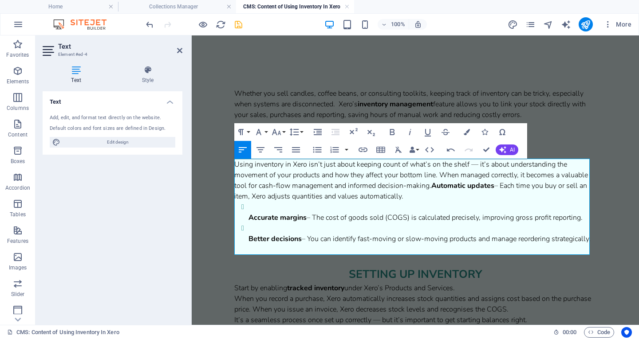
click at [460, 187] on strong "Automatic updates" at bounding box center [462, 186] width 63 height 10
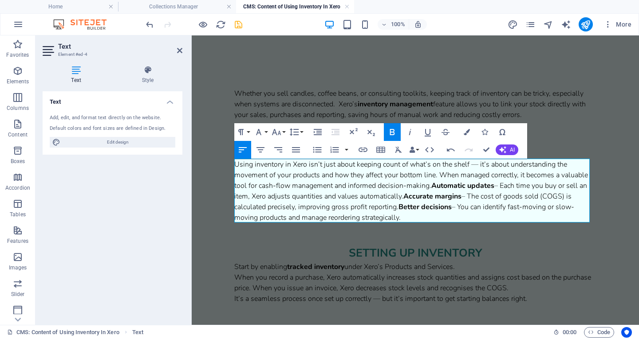
click at [479, 166] on p "Using inventory in Xero isn’t just about keeping count of what’s on the shelf —…" at bounding box center [415, 191] width 362 height 64
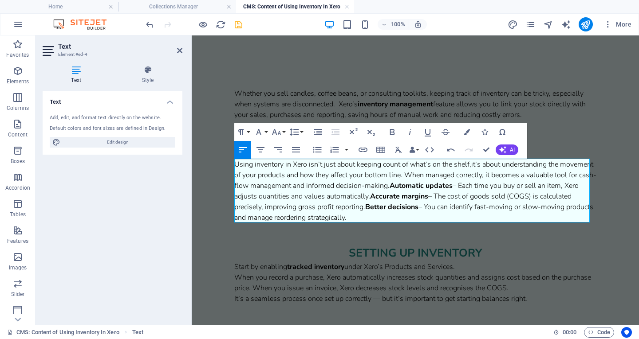
click at [443, 173] on p "Using inventory in Xero isn’t just about keeping count of what’s on the shelf, …" at bounding box center [415, 191] width 362 height 64
click at [452, 184] on strong "Automatic updates" at bounding box center [420, 186] width 63 height 10
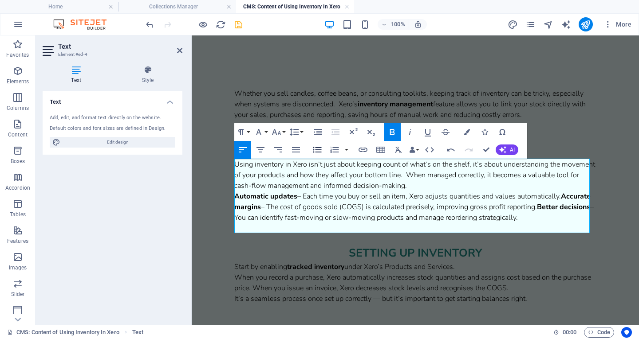
click at [317, 148] on icon "button" at bounding box center [317, 150] width 8 height 6
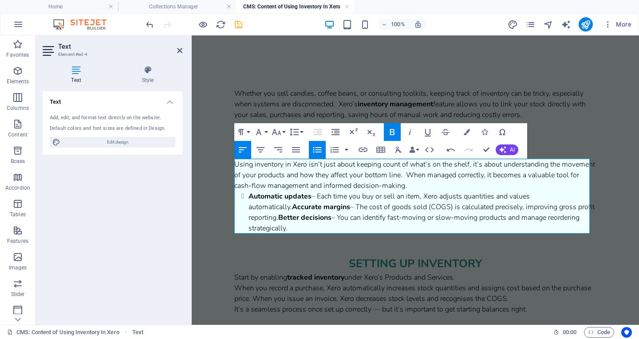
click at [294, 208] on strong "Accurate margins" at bounding box center [321, 207] width 58 height 10
click at [280, 220] on strong "Better decisions" at bounding box center [304, 218] width 53 height 10
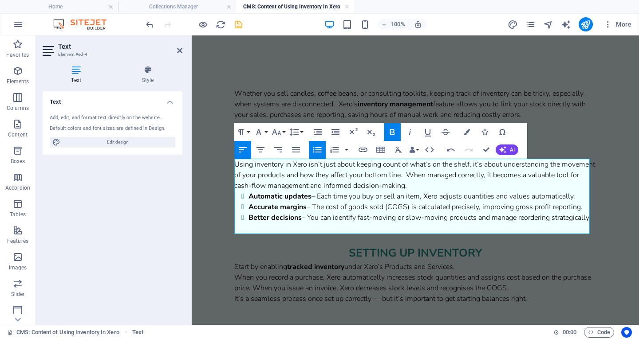
click at [484, 184] on p "Using inventory in Xero isn’t just about keeping count of what’s on the shelf, …" at bounding box center [415, 175] width 362 height 32
click at [312, 197] on li "Automatic updates – Each time you buy or sell an item, Xero adjusts quantities …" at bounding box center [422, 196] width 348 height 11
click at [309, 209] on li "Accurate margins – The cost of goods sold (COGS) is calculated precisely, impro…" at bounding box center [422, 207] width 348 height 11
click at [305, 219] on li "Better decisions – You can identify fast-moving or slow-moving products and man…" at bounding box center [422, 217] width 348 height 11
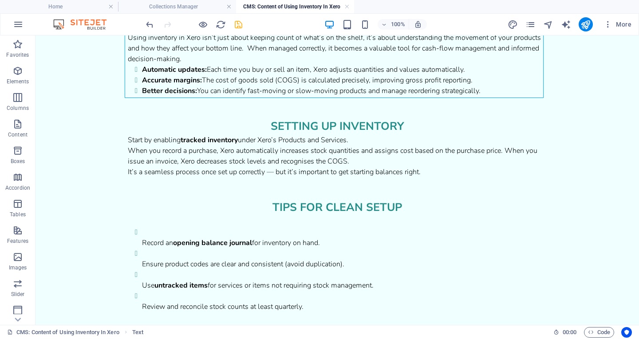
scroll to position [148, 0]
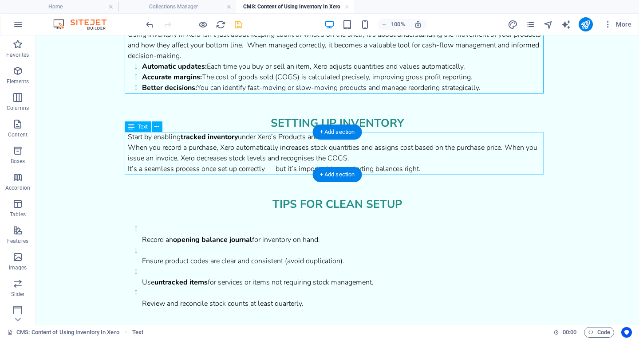
click at [368, 142] on div "Start by enabling tracked inventory under Xero’s Products and Services. When yo…" at bounding box center [337, 153] width 419 height 43
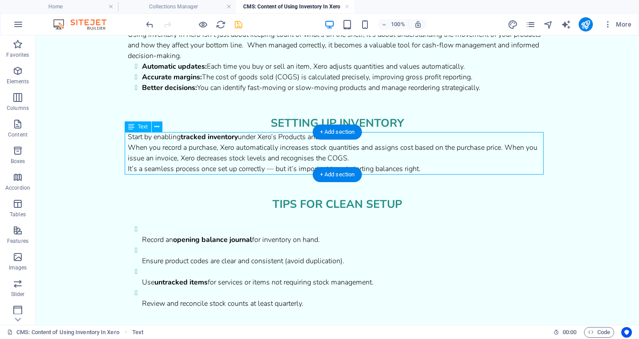
click at [368, 142] on div "Start by enabling tracked inventory under Xero’s Products and Services. When yo…" at bounding box center [337, 153] width 419 height 43
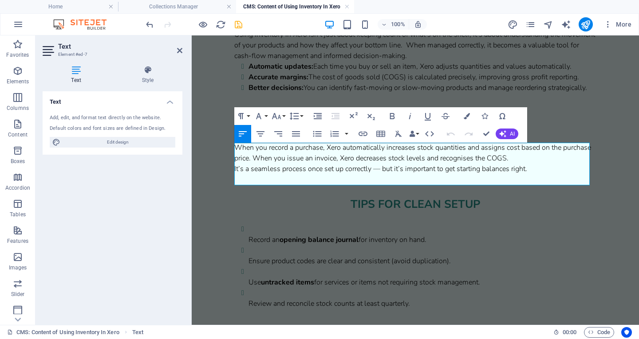
click at [471, 149] on div "Start by enabling tracked inventory under Xero’s Products and Services. When yo…" at bounding box center [415, 153] width 362 height 43
click at [506, 160] on div "Start by enabling tracked inventory under Xero’s Products and Services. When yo…" at bounding box center [415, 153] width 362 height 43
click at [441, 170] on div "Start by enabling tracked inventory under Xero’s Products and Services. When yo…" at bounding box center [415, 153] width 362 height 43
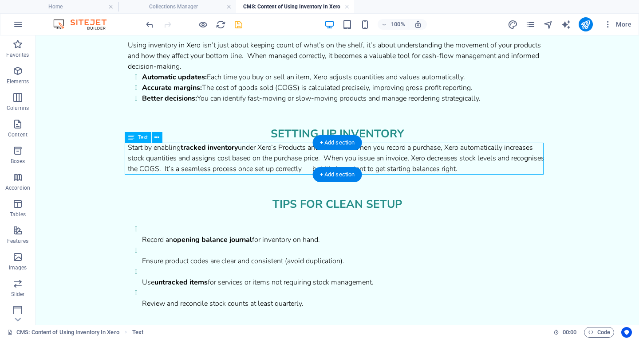
click at [295, 165] on div "Start by enabling tracked inventory under Xero’s Products and Services. When yo…" at bounding box center [337, 158] width 419 height 32
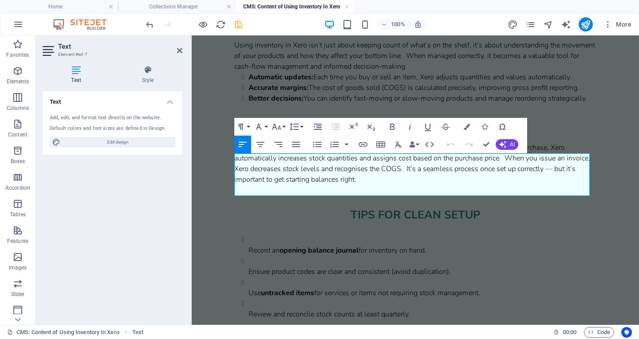
click at [432, 180] on div "Start by enabling tracked inventory under Xero’s Products and Services. When yo…" at bounding box center [415, 163] width 362 height 43
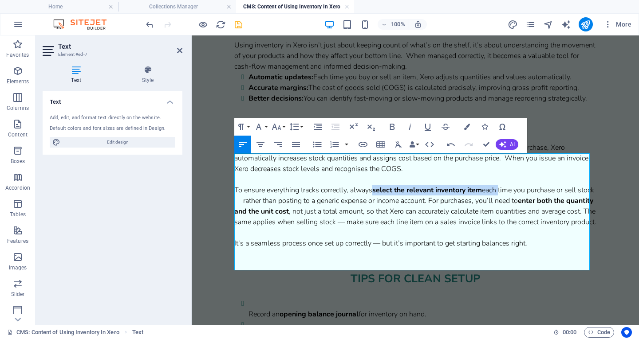
drag, startPoint x: 376, startPoint y: 202, endPoint x: 502, endPoint y: 202, distance: 126.4
click at [502, 202] on p "To ensure everything tracks correctly, always select the relevant inventory ite…" at bounding box center [415, 206] width 362 height 64
click at [257, 212] on p "To ensure everything tracks correctly, always select the relevant inventory ite…" at bounding box center [415, 206] width 362 height 64
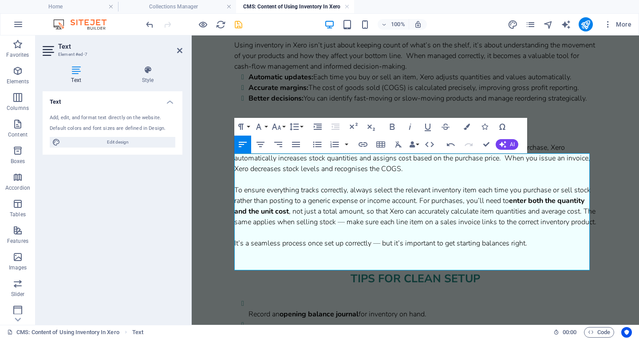
click at [441, 209] on p "To ensure everything tracks correctly, always select the relevant inventory ite…" at bounding box center [415, 206] width 362 height 64
drag, startPoint x: 533, startPoint y: 213, endPoint x: 322, endPoint y: 221, distance: 211.7
click at [322, 221] on p "To ensure everything tracks correctly, always select the relevant inventory ite…" at bounding box center [415, 206] width 362 height 64
click at [278, 234] on p "To ensure everything tracks correctly, always select the relevant inventory ite…" at bounding box center [415, 206] width 362 height 64
click at [402, 233] on p "To ensure everything tracks correctly, always select the relevant inventory ite…" at bounding box center [415, 206] width 362 height 64
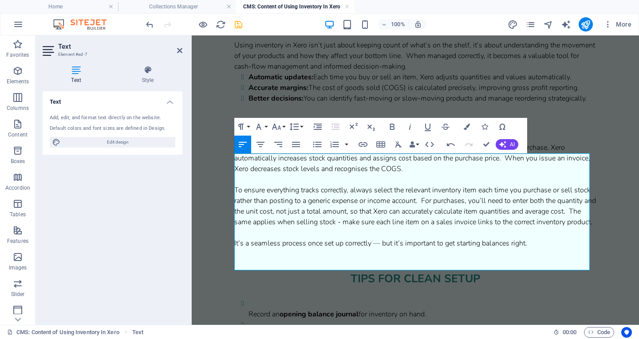
click at [381, 249] on div "Start by enabling tracked inventory under Xero’s Products and Services. When yo…" at bounding box center [415, 195] width 362 height 106
click at [533, 249] on div "Start by enabling tracked inventory under Xero’s Products and Services. When yo…" at bounding box center [415, 195] width 362 height 106
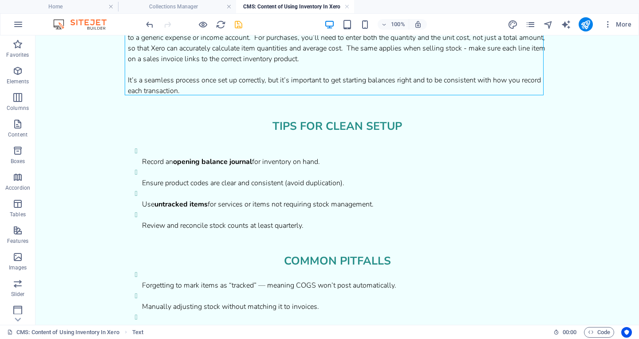
scroll to position [302, 0]
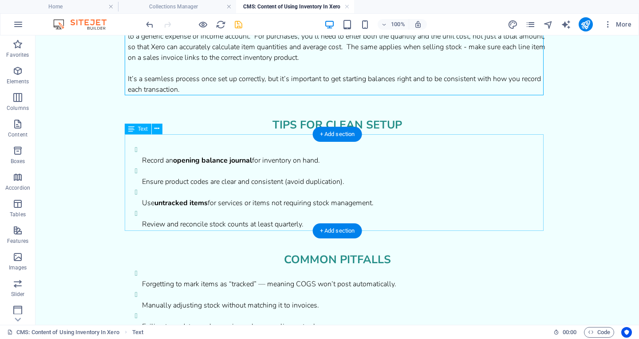
click at [184, 160] on div "Record an opening balance journal for inventory on hand. Ensure product codes a…" at bounding box center [337, 182] width 419 height 96
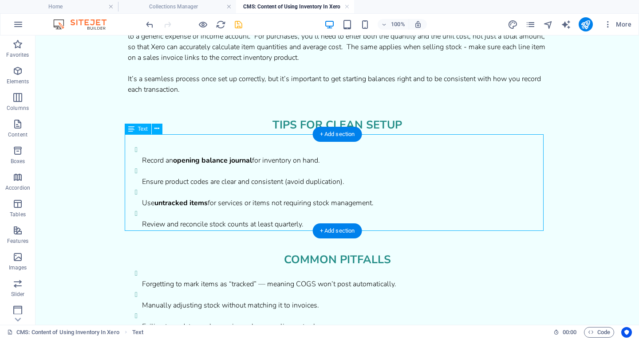
click at [184, 160] on div "Record an opening balance journal for inventory on hand. Ensure product codes a…" at bounding box center [337, 182] width 419 height 96
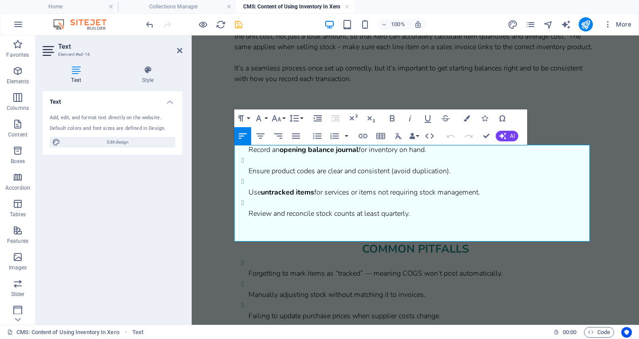
click at [247, 134] on p at bounding box center [415, 128] width 362 height 11
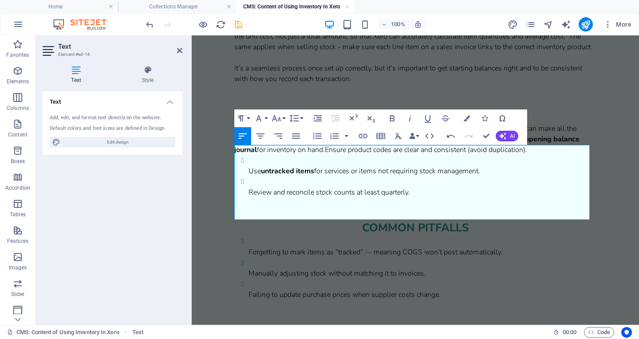
click at [467, 148] on p "Once you’ve enabled inventory tracking, accuracy depends on consistency. A few …" at bounding box center [415, 139] width 362 height 32
click at [552, 155] on p "Once you’ve enabled inventory tracking, accuracy depends on consistency. A few …" at bounding box center [415, 139] width 362 height 32
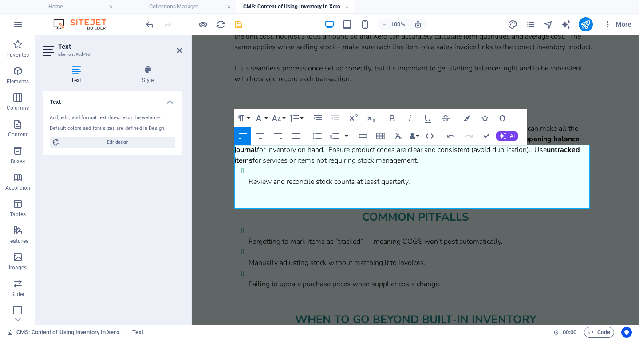
click at [428, 166] on p "Once you’ve enabled inventory tracking, accuracy depends on consistency. A few …" at bounding box center [415, 144] width 362 height 43
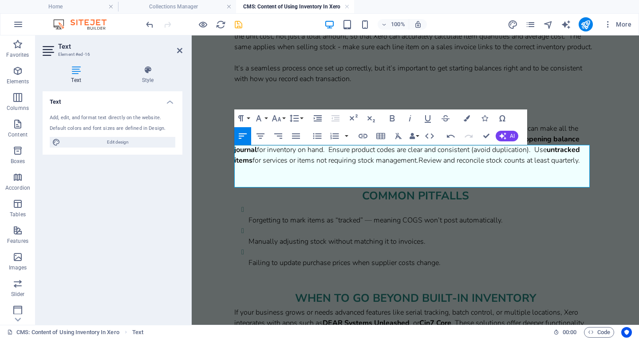
click at [499, 162] on p "Once you’ve enabled inventory tracking, accuracy depends on consistency. A few …" at bounding box center [415, 144] width 362 height 43
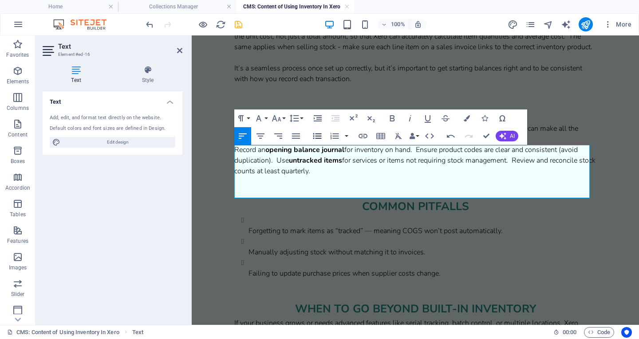
click at [322, 138] on button "Unordered List" at bounding box center [317, 136] width 17 height 18
click at [435, 171] on li "Record an opening balance journal for inventory on hand. Ensure product codes a…" at bounding box center [422, 161] width 348 height 32
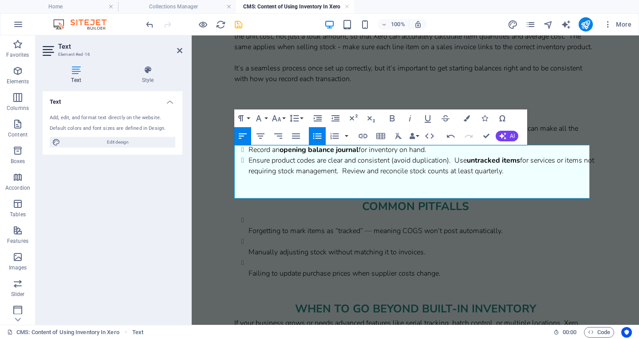
click at [455, 177] on li "Ensure product codes are clear and consistent (avoid duplication). Use untracke…" at bounding box center [422, 165] width 348 height 21
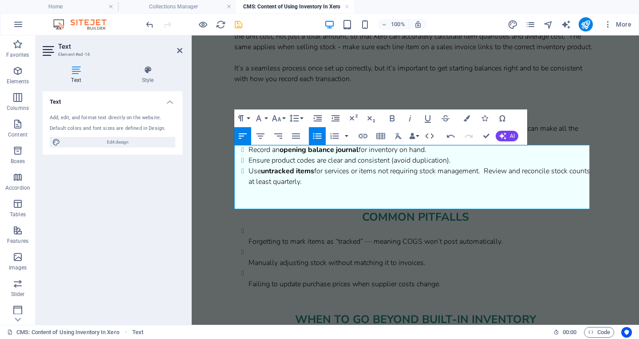
click at [488, 187] on li "Use untracked items for services or items not requiring stock management. Revie…" at bounding box center [422, 176] width 348 height 21
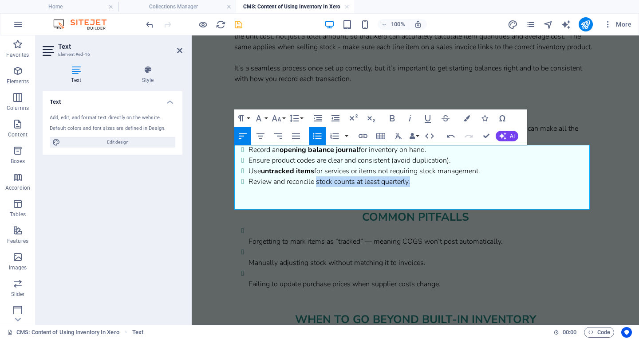
drag, startPoint x: 412, startPoint y: 206, endPoint x: 318, endPoint y: 208, distance: 94.1
click at [318, 187] on li "Review and reconcile stock counts at least quarterly." at bounding box center [422, 182] width 348 height 11
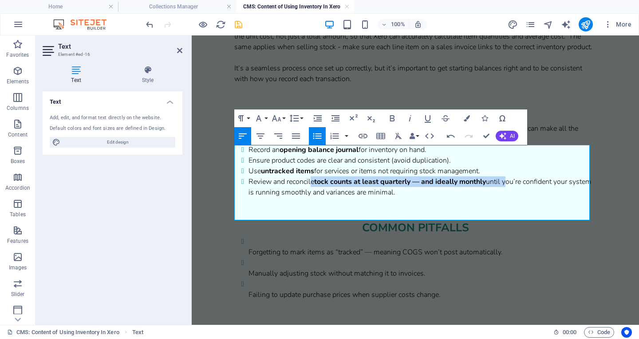
drag, startPoint x: 310, startPoint y: 205, endPoint x: 507, endPoint y: 206, distance: 197.4
click at [507, 198] on li "Review and reconcile tock counts at least quarterly — and ideally monthly until…" at bounding box center [422, 187] width 348 height 21
click at [316, 198] on li "Review and reconcile tock counts at least quarterly — and ideally monthly until…" at bounding box center [422, 187] width 348 height 21
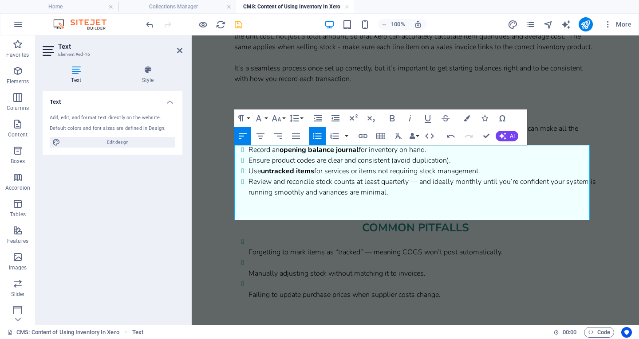
click at [416, 198] on li "Review and reconcile stock counts at least quarterly — and ideally monthly unti…" at bounding box center [422, 187] width 348 height 21
click at [477, 198] on li "Review and reconcile stock counts at least quarterly - and ideally monthly unti…" at bounding box center [422, 187] width 348 height 21
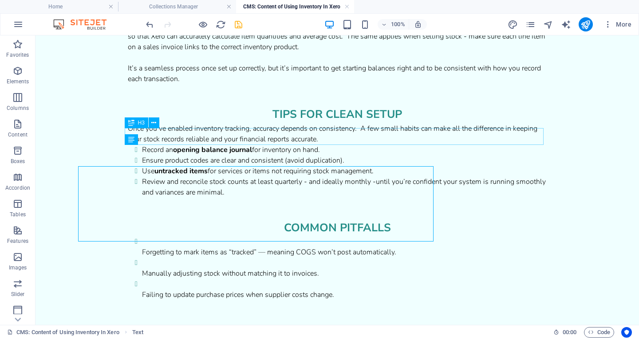
scroll to position [291, 0]
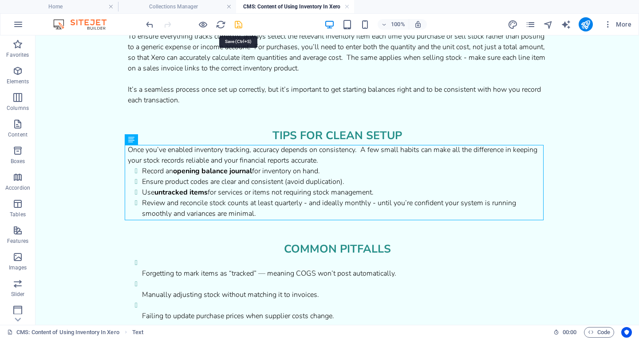
click at [240, 27] on icon "save" at bounding box center [238, 25] width 10 height 10
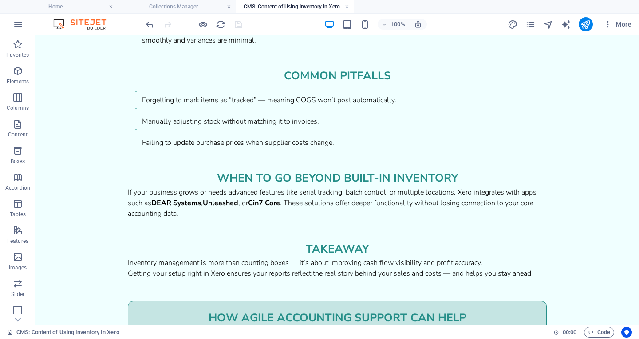
scroll to position [474, 0]
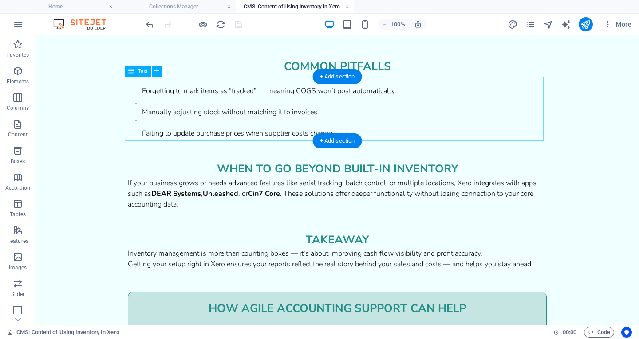
click at [287, 92] on div "Forgetting to mark items as “tracked” — meaning COGS won’t post automatically. …" at bounding box center [337, 107] width 419 height 64
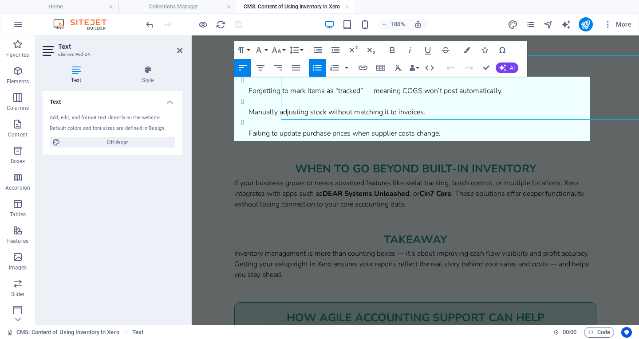
scroll to position [495, 0]
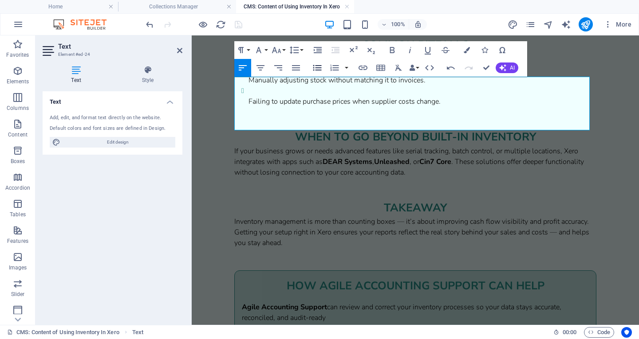
click at [316, 72] on icon "button" at bounding box center [317, 68] width 11 height 11
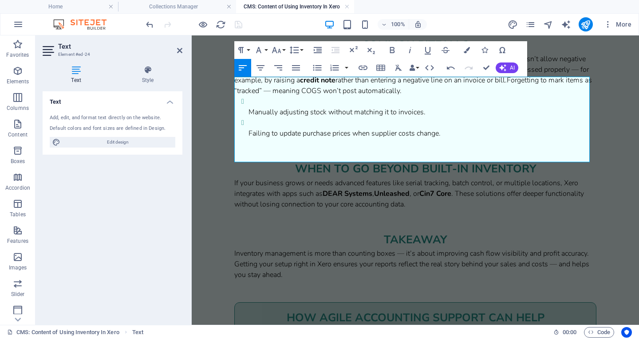
click at [444, 96] on p "Even a well-set-up system can come unstuck if transactions aren’t recorded corr…" at bounding box center [415, 75] width 362 height 43
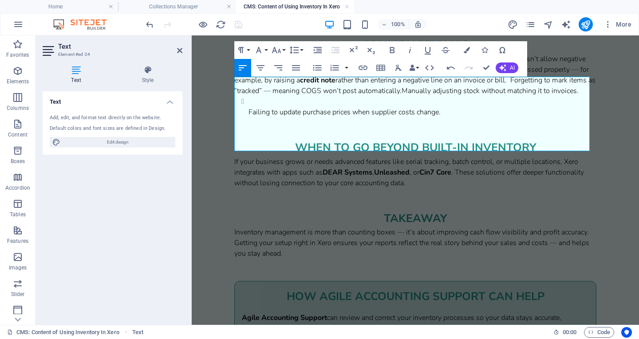
click at [444, 96] on p "Even a well-set-up system can come unstuck if transactions aren’t recorded corr…" at bounding box center [415, 75] width 362 height 43
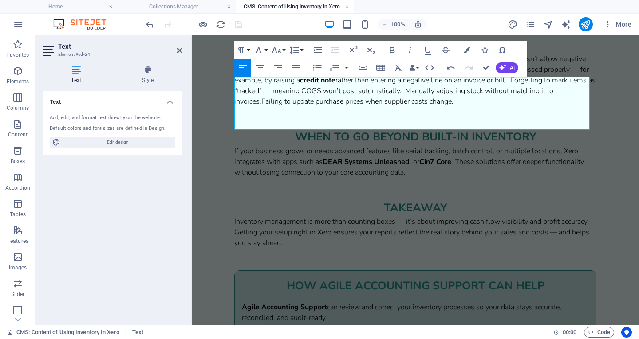
click at [434, 107] on p "Even a well-set-up system can come unstuck if transactions aren’t recorded corr…" at bounding box center [415, 80] width 362 height 53
click at [527, 103] on p "Even a well-set-up system can come unstuck if transactions aren’t recorded corr…" at bounding box center [415, 80] width 362 height 53
click at [500, 82] on p "Even a well-set-up system can come unstuck if transactions aren’t recorded corr…" at bounding box center [415, 80] width 362 height 53
click at [270, 102] on p "Even a well-set-up system can come unstuck if transactions aren’t recorded corr…" at bounding box center [415, 80] width 362 height 53
click at [551, 103] on p "Even a well-set-up system can come unstuck if transactions aren’t recorded corr…" at bounding box center [415, 80] width 362 height 53
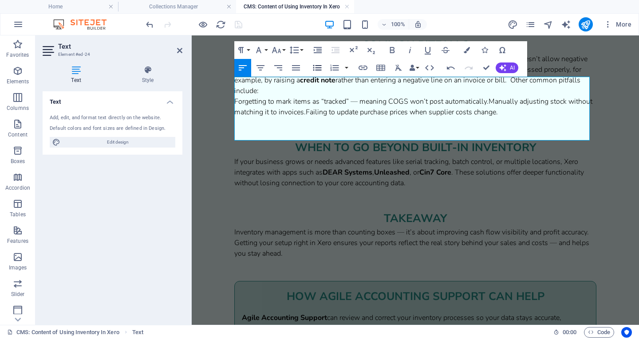
click at [316, 67] on icon "button" at bounding box center [317, 68] width 8 height 6
click at [504, 118] on li "Forgetting to mark items as “tracked” — meaning COGS won’t post automatically.M…" at bounding box center [422, 106] width 348 height 21
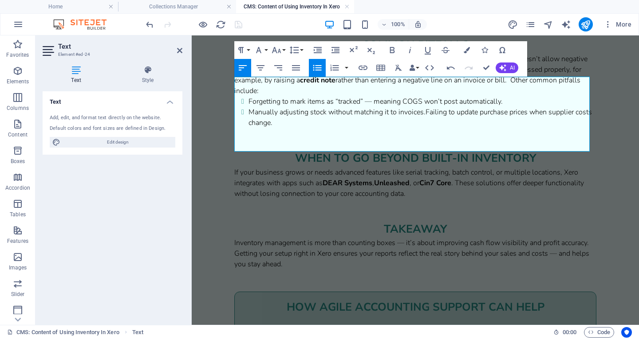
click at [425, 128] on li "Manually adjusting stock without matching it to invoices.Failing to update purc…" at bounding box center [422, 117] width 348 height 21
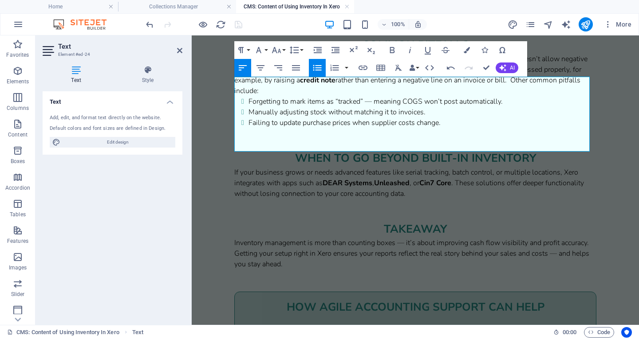
click at [370, 107] on li "Forgetting to mark items as “tracked” — meaning COGS won’t post automatically." at bounding box center [422, 101] width 348 height 11
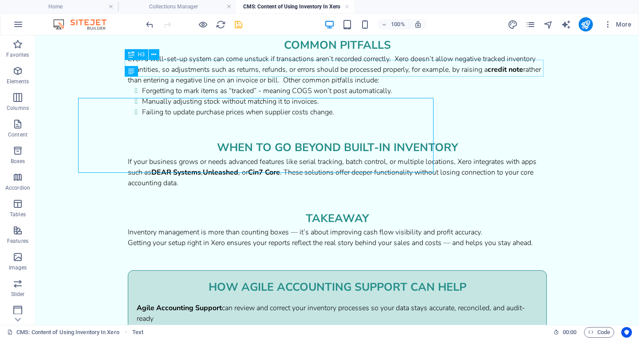
scroll to position [474, 0]
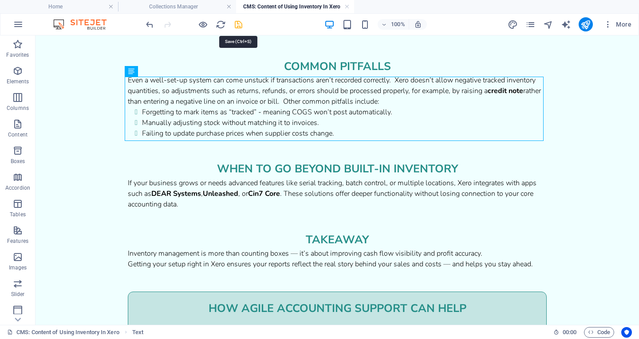
click at [237, 23] on icon "save" at bounding box center [238, 25] width 10 height 10
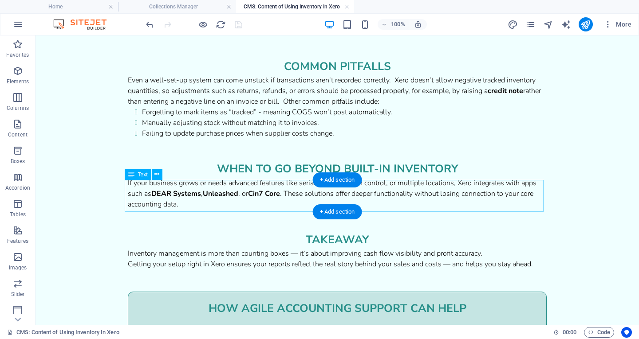
click at [276, 188] on div "If your business grows or needs advanced features like serial tracking, batch c…" at bounding box center [337, 194] width 419 height 32
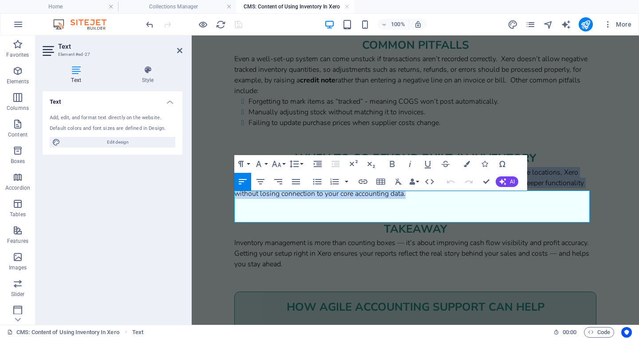
drag, startPoint x: 430, startPoint y: 217, endPoint x: 374, endPoint y: 233, distance: 58.0
click at [192, 197] on html "Skip to main content Whether you sell candles, coffee beans, or consulting tool…" at bounding box center [415, 35] width 447 height 990
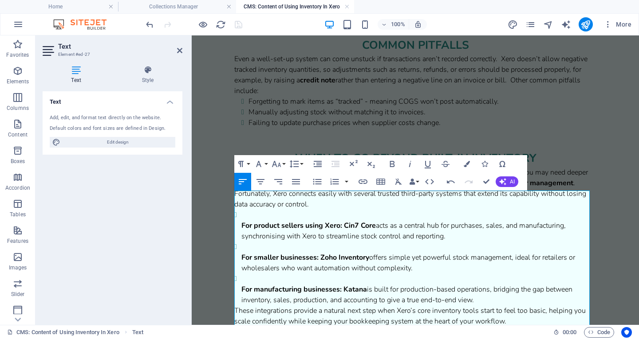
click at [327, 210] on p "Xero’s built-in inventory tools work well for most small businesses, but as ope…" at bounding box center [415, 188] width 362 height 43
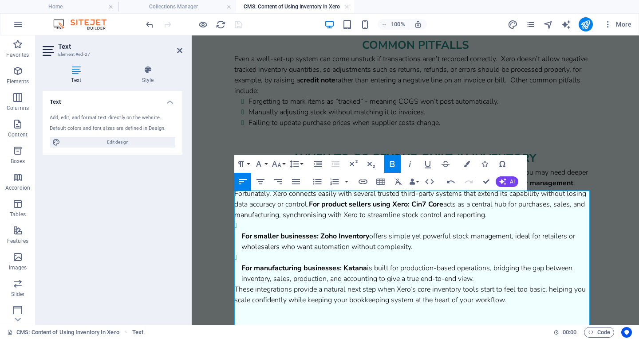
click at [494, 220] on p "Xero’s built-in inventory tools work well for most small businesses, but as ope…" at bounding box center [415, 193] width 362 height 53
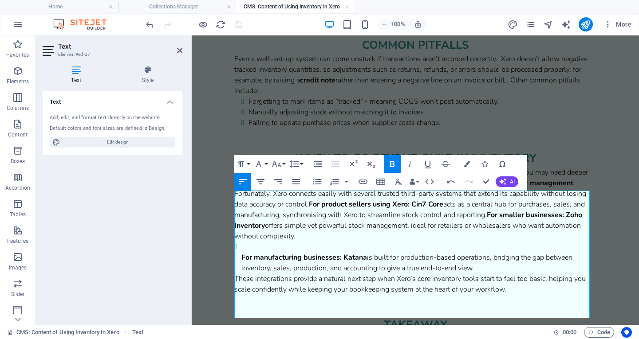
click at [307, 242] on p "Xero’s built-in inventory tools work well for most small businesses, but as ope…" at bounding box center [415, 204] width 362 height 75
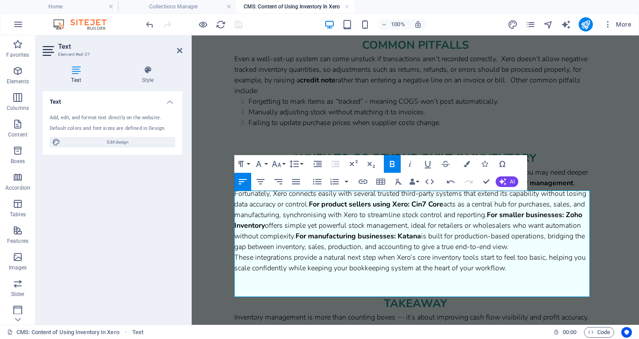
click at [310, 228] on p "Xero’s built-in inventory tools work well for most small businesses, but as ope…" at bounding box center [415, 209] width 362 height 85
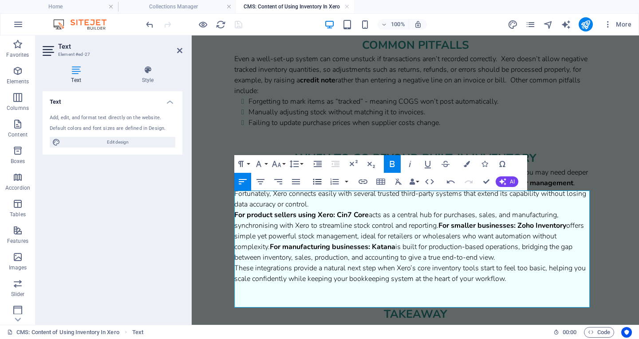
click at [314, 183] on icon "button" at bounding box center [317, 182] width 11 height 11
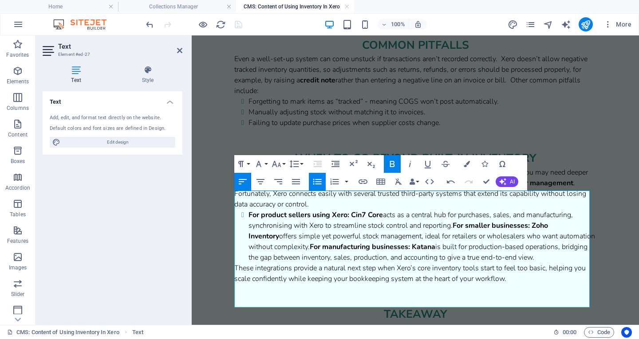
click at [455, 231] on strong "For smaller businesses:" at bounding box center [490, 226] width 77 height 10
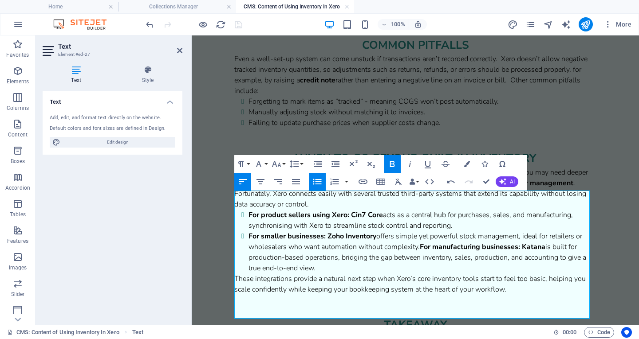
click at [421, 252] on strong "For manufacturing businesses:" at bounding box center [470, 247] width 100 height 10
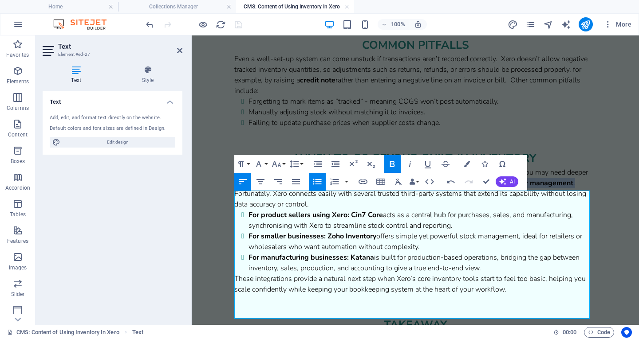
drag, startPoint x: 577, startPoint y: 208, endPoint x: 287, endPoint y: 209, distance: 289.6
click at [287, 209] on p "Xero’s built-in inventory tools work well for most small businesses, but as ope…" at bounding box center [415, 188] width 362 height 43
click at [565, 210] on p "Xero’s built-in inventory tools work well for most small businesses, but as ope…" at bounding box center [415, 188] width 362 height 43
click at [565, 206] on p "Xero’s built-in inventory tools work well for most small businesses, but as ope…" at bounding box center [415, 188] width 362 height 43
click at [314, 210] on p "Xero’s built-in inventory tools work well for most small businesses, but as ope…" at bounding box center [415, 188] width 362 height 43
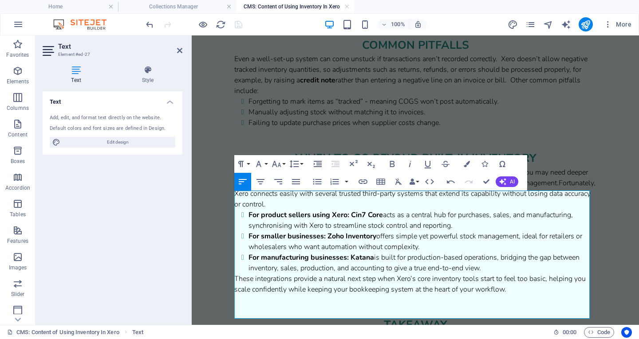
click at [351, 220] on strong "Cin7 Core" at bounding box center [367, 215] width 32 height 10
click at [425, 252] on li "For smaller businesses: Zoho Inventory offers simple yet powerful stock managem…" at bounding box center [422, 241] width 348 height 21
click at [516, 231] on li "For product sellers using Xero: Cin7 Core acts as a central hub for purchases, …" at bounding box center [422, 220] width 348 height 21
click at [328, 241] on strong "Zoho Inventory" at bounding box center [351, 237] width 49 height 10
click at [350, 263] on strong "Katana" at bounding box center [362, 258] width 24 height 10
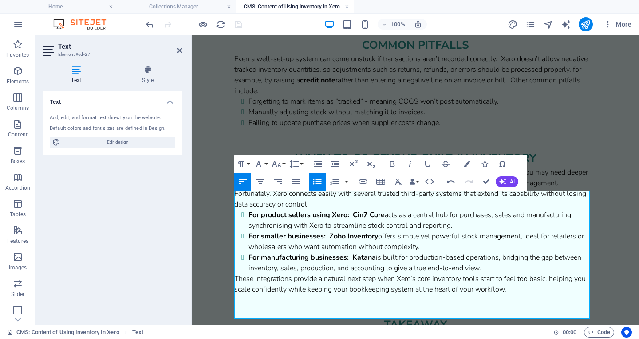
click at [335, 274] on li "For manufacturing businesses: Katana is built for production-based operations, …" at bounding box center [422, 262] width 348 height 21
click at [491, 274] on li "For manufacturing businesses: Katana is built for production-based operations, …" at bounding box center [422, 262] width 348 height 21
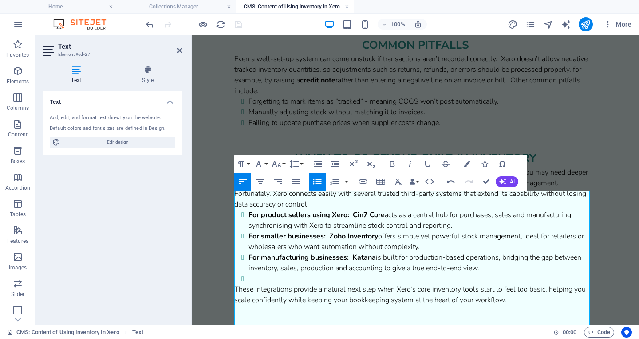
click at [311, 180] on button "Unordered List" at bounding box center [317, 182] width 17 height 18
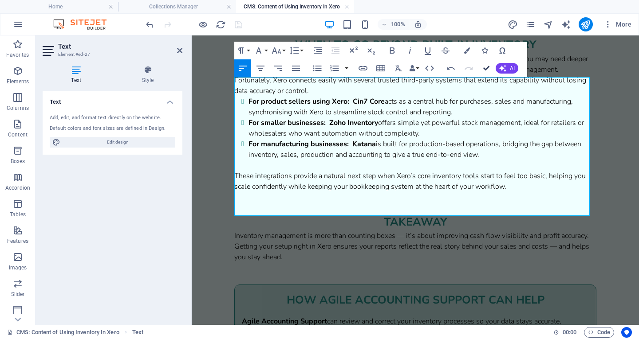
scroll to position [577, 0]
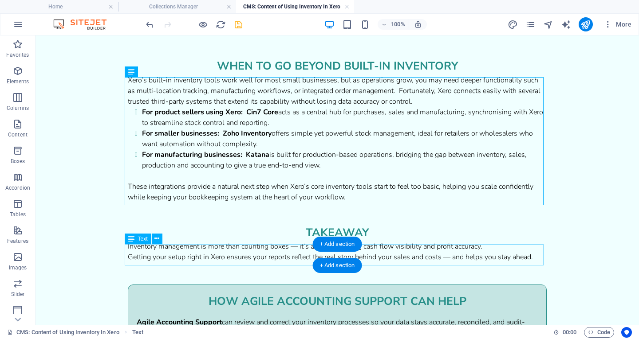
click at [432, 259] on div "Inventory management is more than counting boxes — it’s about improving cash fl…" at bounding box center [337, 251] width 419 height 21
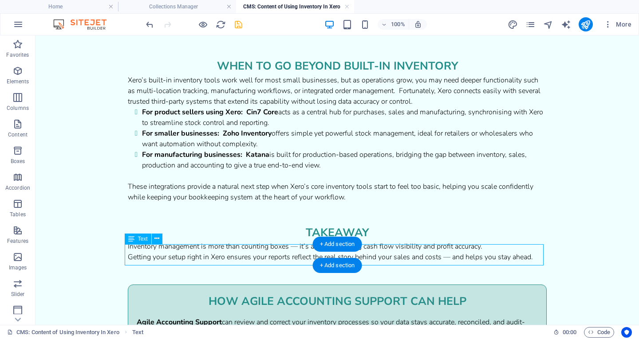
click at [432, 259] on div "Inventory management is more than counting boxes — it’s about improving cash fl…" at bounding box center [337, 251] width 419 height 21
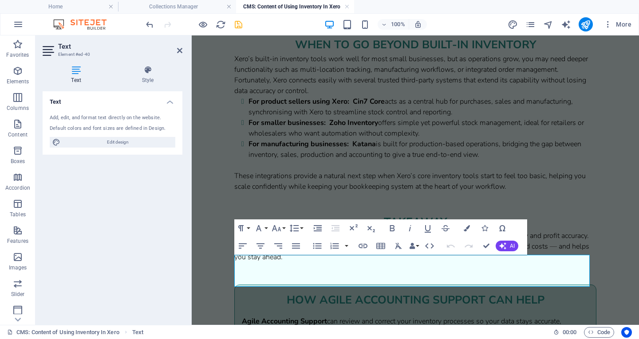
click at [413, 263] on div "Inventory management is more than counting boxes — it’s about improving cash fl…" at bounding box center [415, 247] width 362 height 32
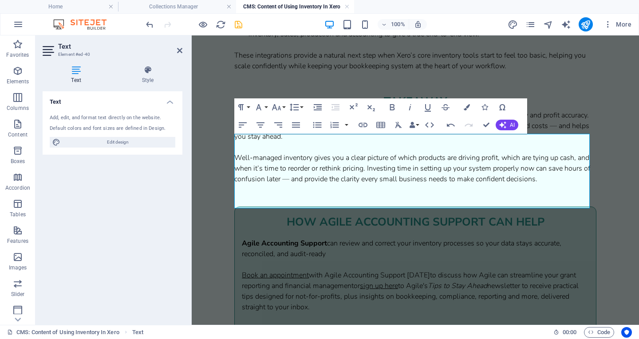
scroll to position [731, 0]
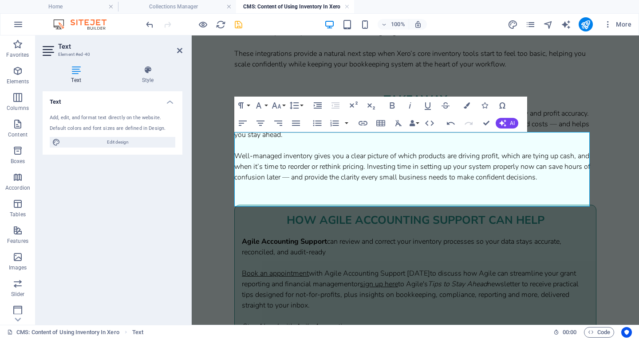
click at [405, 138] on span "Inventory management is more than counting boxes — it’s about improving cash fl…" at bounding box center [411, 124] width 355 height 31
click at [585, 140] on div "Inventory management is more than counting boxes, it’s about improving cash flo…" at bounding box center [415, 145] width 362 height 75
click at [555, 140] on span "Inventory management is more than counting boxes, it’s about improving cash flo…" at bounding box center [409, 124] width 350 height 31
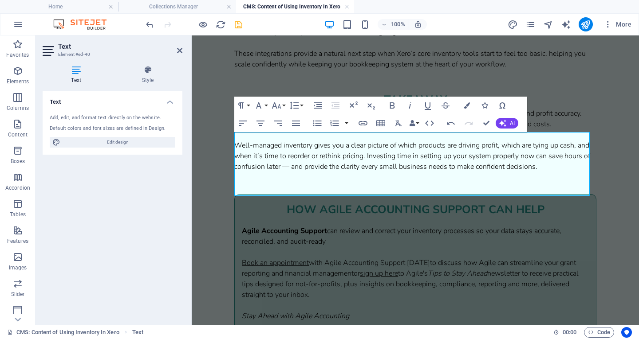
click at [579, 170] on div "Inventory management is more than counting boxes, it’s about improving cash flo…" at bounding box center [415, 140] width 362 height 64
click at [380, 172] on span "Well-managed inventory gives you a clear picture of which products are driving …" at bounding box center [412, 156] width 356 height 31
click at [313, 172] on span "Well-managed inventory gives you a clear picture of which products are driving …" at bounding box center [411, 156] width 354 height 31
click at [554, 172] on span "Well-managed inventory gives you a clear picture of which products are driving …" at bounding box center [413, 156] width 358 height 31
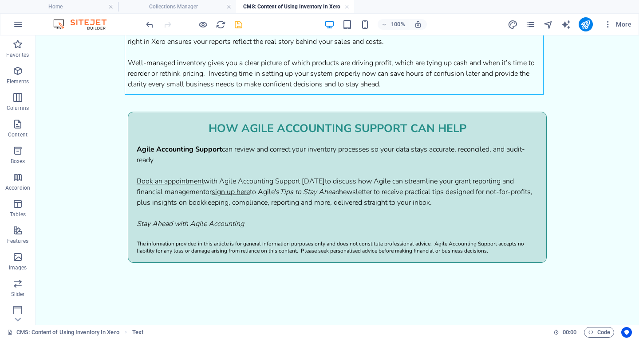
scroll to position [804, 0]
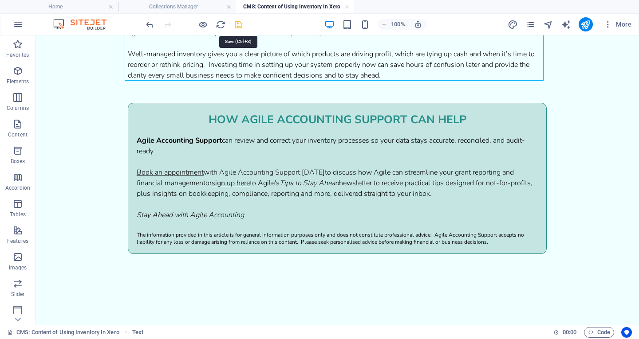
click at [236, 23] on icon "save" at bounding box center [238, 25] width 10 height 10
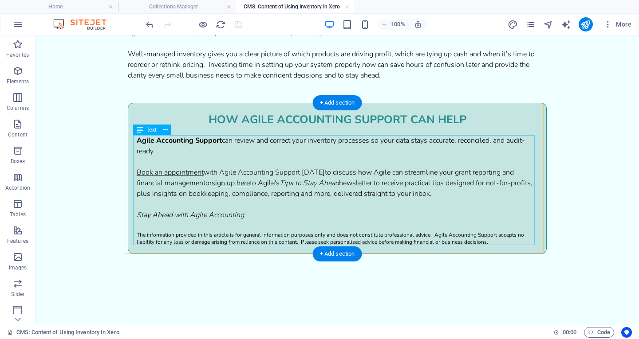
click at [491, 202] on div "Agile Accounting Support can review and correct your inventory processes so you…" at bounding box center [337, 190] width 401 height 110
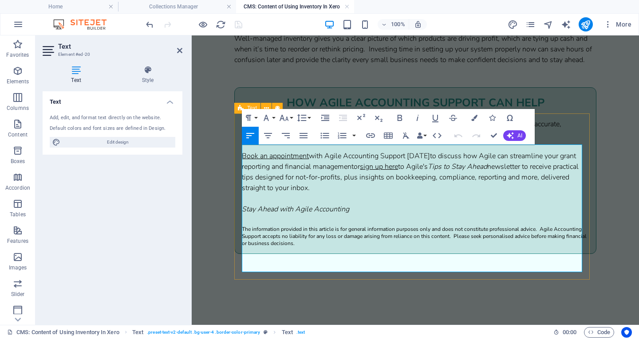
drag, startPoint x: 346, startPoint y: 216, endPoint x: 240, endPoint y: 152, distance: 124.6
click at [240, 152] on div "HOW AGILE ACCOUNTING SUPPORT CAN HELP Agile Accounting Support can review and c…" at bounding box center [415, 170] width 362 height 167
copy div "Agile Accounting Support can review and correct your inventory processes so you…"
click at [339, 151] on p at bounding box center [415, 145] width 346 height 11
drag, startPoint x: 337, startPoint y: 161, endPoint x: 330, endPoint y: 152, distance: 11.4
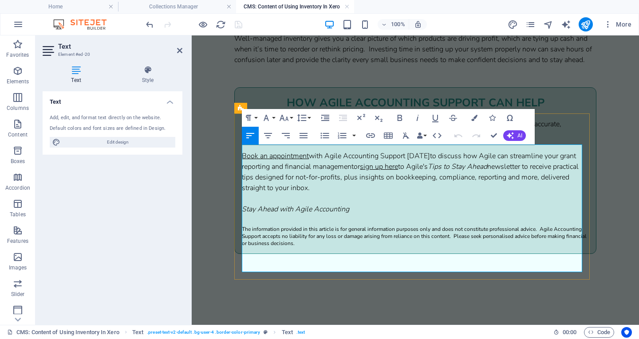
click at [330, 152] on div "Agile Accounting Support can review and correct your inventory processes so you…" at bounding box center [415, 183] width 346 height 128
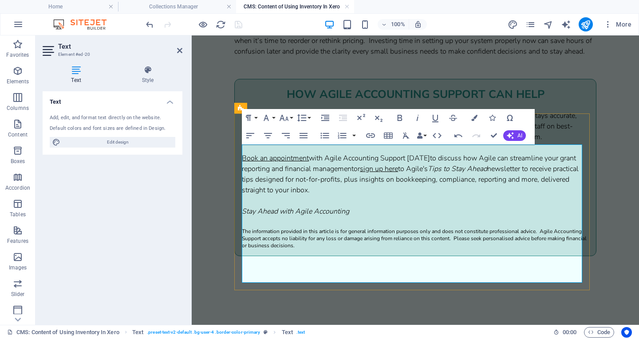
click at [331, 142] on span "Agile Accounting Support can review and correct the business’s inventory proces…" at bounding box center [409, 126] width 335 height 31
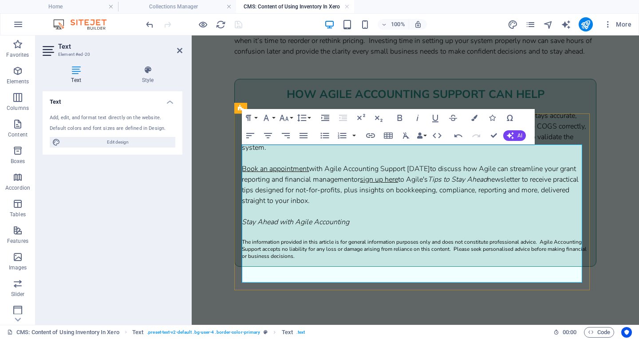
click at [319, 153] on span "Agile Accounting Support can review and correct the business’s inventory proces…" at bounding box center [414, 132] width 344 height 42
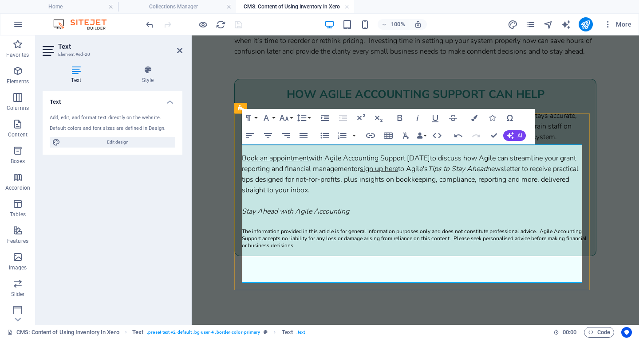
click at [452, 174] on em "Tips to Stay Ahead" at bounding box center [457, 169] width 59 height 10
drag, startPoint x: 354, startPoint y: 204, endPoint x: 495, endPoint y: 194, distance: 141.4
click at [495, 174] on span "to discuss how Agile can streamline your grant reporting and financial manageme…" at bounding box center [409, 163] width 334 height 20
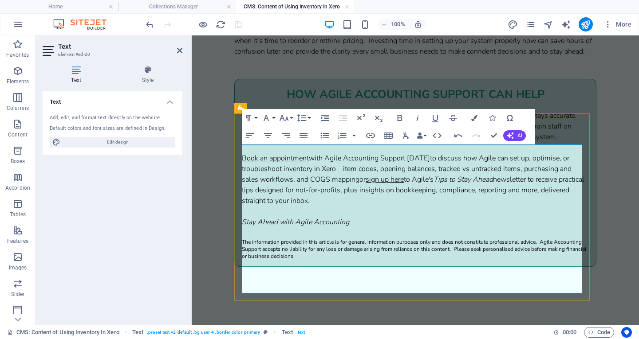
click at [343, 185] on span "to discuss how Agile can set up, optimise, or troubleshoot inventory in Xero—it…" at bounding box center [407, 168] width 330 height 31
click at [299, 185] on span "to discuss how Agile can set up, optimise, or troubleshoot inventory in Xero - …" at bounding box center [415, 168] width 346 height 31
click at [351, 185] on span "to discuss how Agile can set up, optimise, or troubleshoot inventory in Xero - …" at bounding box center [406, 168] width 329 height 31
drag, startPoint x: 369, startPoint y: 225, endPoint x: 322, endPoint y: 225, distance: 46.1
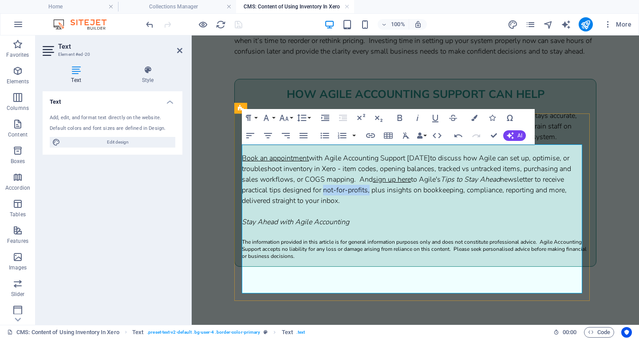
click at [322, 206] on span "to [PERSON_NAME]'s Tips to Stay Ahead newsletter to receive practical tips desi…" at bounding box center [404, 190] width 325 height 31
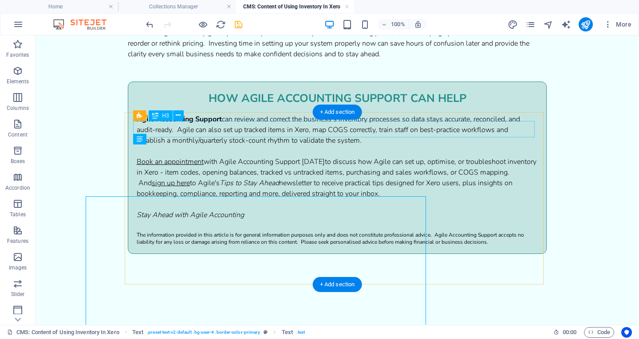
scroll to position [795, 0]
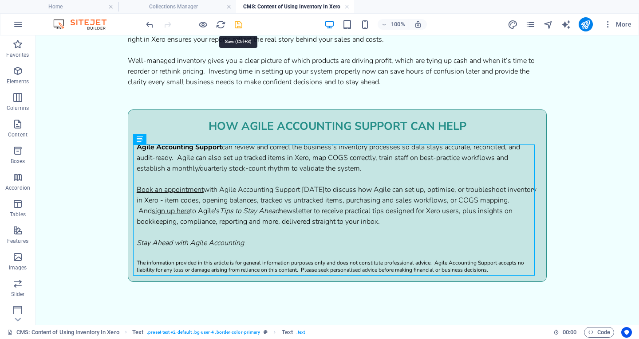
click at [238, 24] on icon "save" at bounding box center [238, 25] width 10 height 10
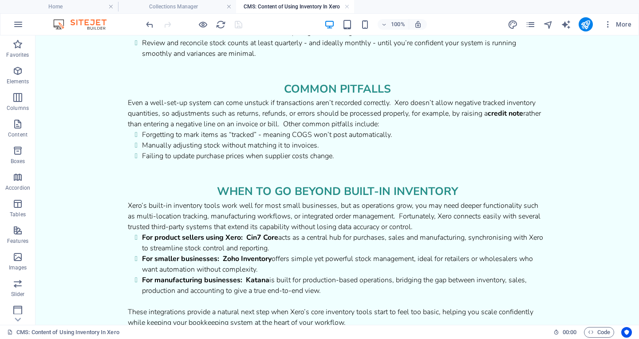
scroll to position [467, 0]
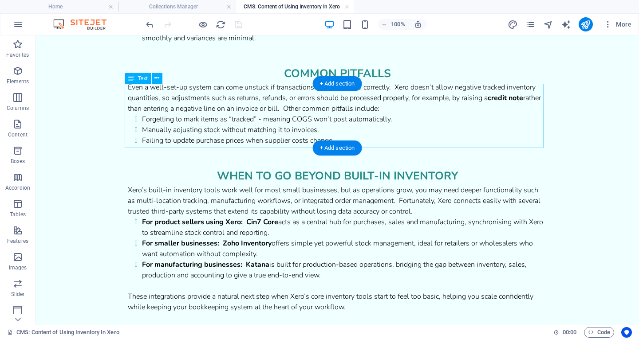
click at [471, 91] on div "Even a well-set-up system can come unstuck if transactions aren’t recorded corr…" at bounding box center [337, 114] width 419 height 64
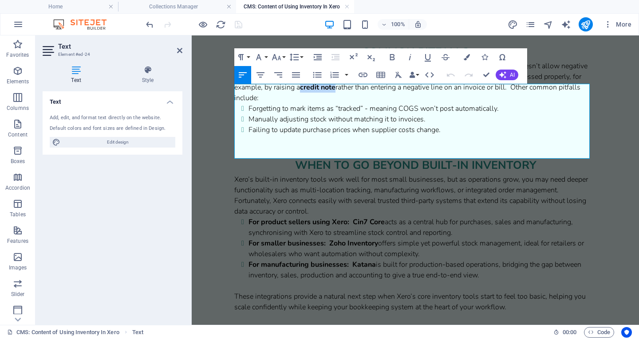
drag, startPoint x: 342, startPoint y: 113, endPoint x: 377, endPoint y: 109, distance: 34.8
click at [377, 103] on p "Even a well-set-up system can come unstuck if transactions aren’t recorded corr…" at bounding box center [415, 82] width 362 height 43
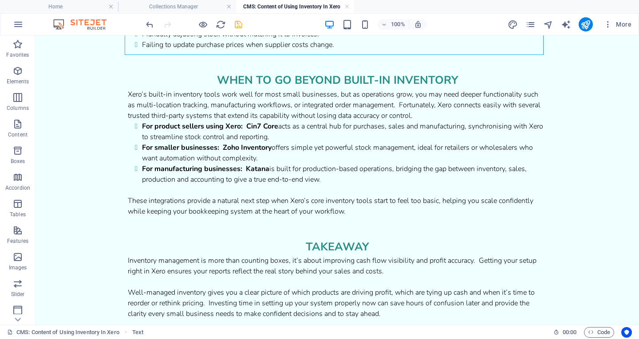
scroll to position [566, 0]
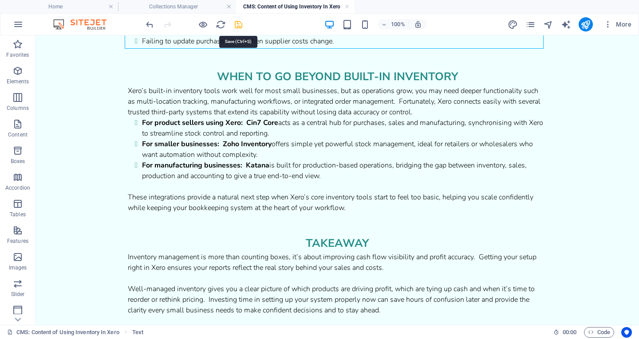
click at [238, 23] on icon "save" at bounding box center [238, 25] width 10 height 10
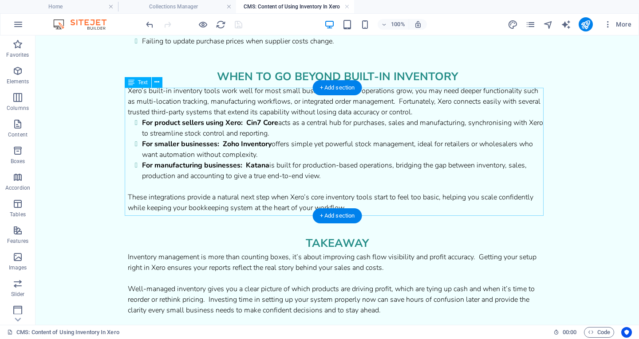
click at [224, 124] on div "Xero’s built-in inventory tools work well for most small businesses, but as ope…" at bounding box center [337, 150] width 419 height 128
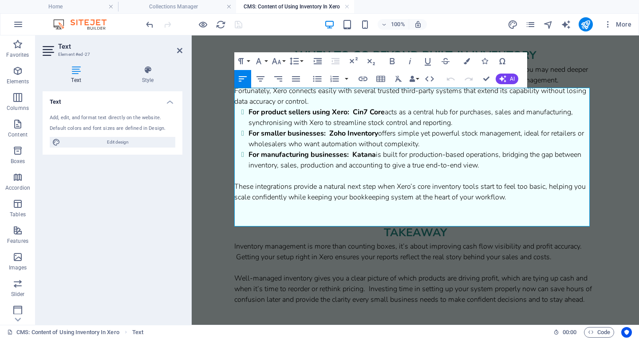
click at [312, 117] on strong "For product sellers using Xero:" at bounding box center [298, 112] width 101 height 10
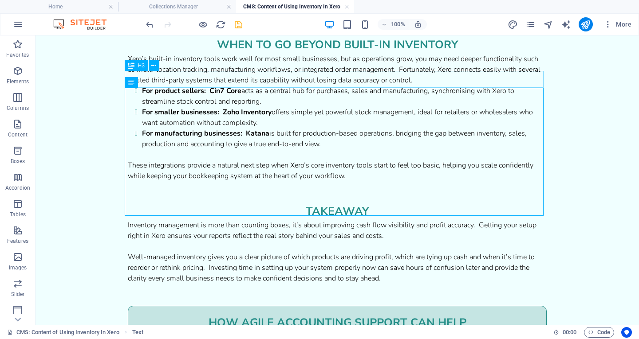
scroll to position [566, 0]
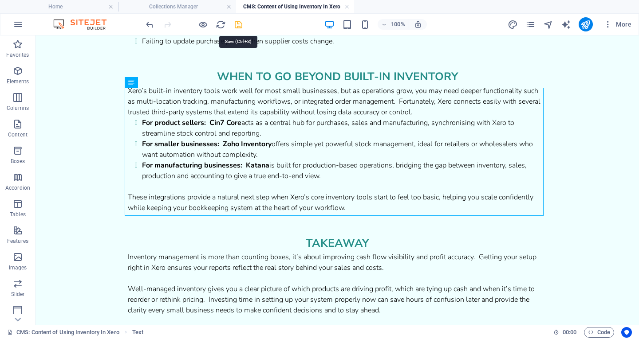
click at [240, 22] on icon "save" at bounding box center [238, 25] width 10 height 10
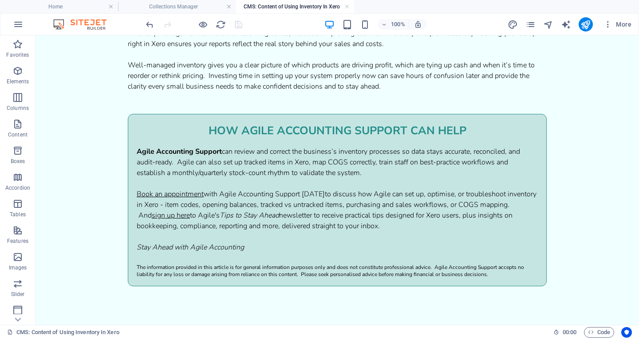
scroll to position [825, 0]
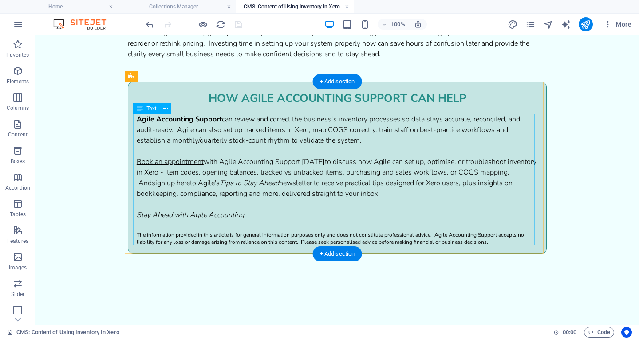
click at [504, 138] on div "Agile Accounting Support can review and correct the business’s inventory proces…" at bounding box center [337, 179] width 401 height 131
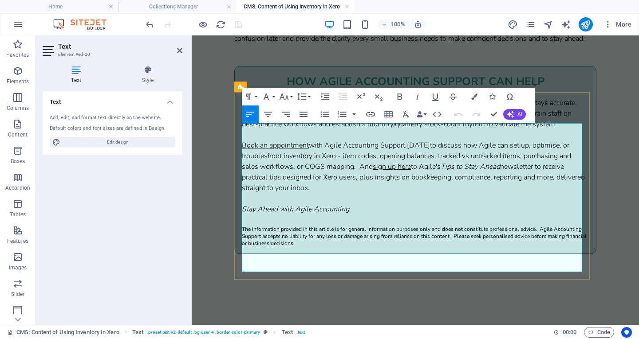
click at [275, 129] on span "Agile Accounting Support can review and correct the business’s inventory proces…" at bounding box center [409, 113] width 335 height 31
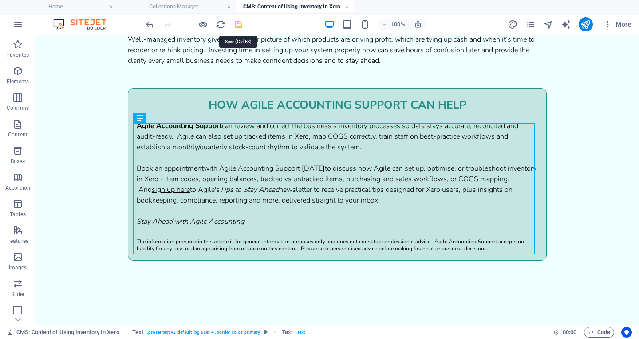
click at [236, 25] on icon "save" at bounding box center [238, 25] width 10 height 10
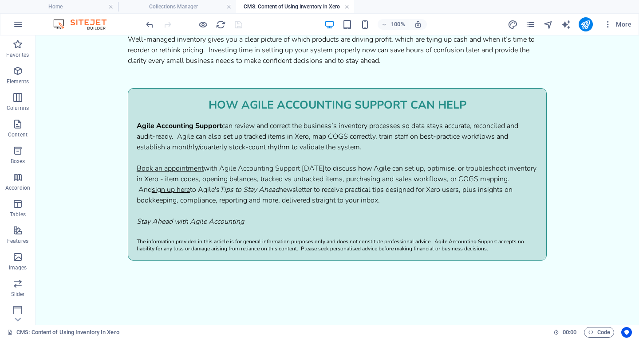
click at [345, 7] on link at bounding box center [346, 7] width 5 height 8
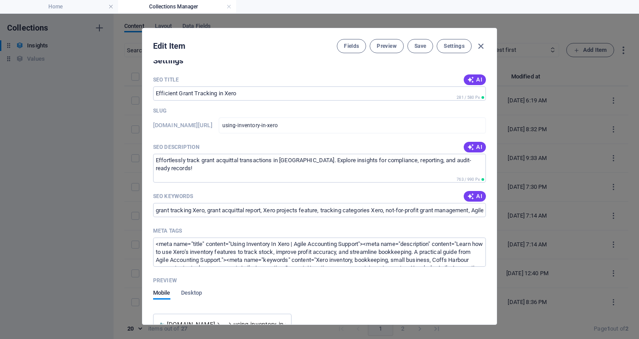
scroll to position [529, 0]
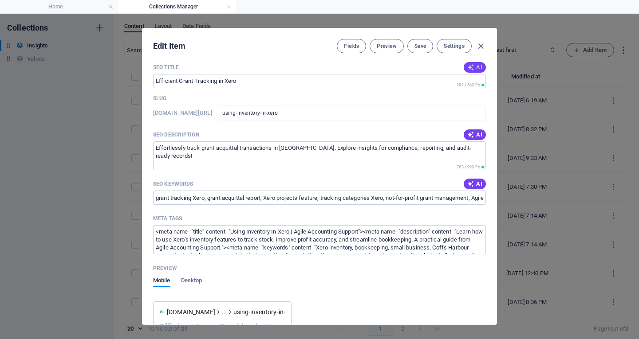
click at [476, 70] on span "AI" at bounding box center [474, 67] width 15 height 7
type input "Streamline Inventory with Xero"
click at [474, 135] on span "AI" at bounding box center [474, 134] width 15 height 7
type textarea "Effortlessly track and manage your inventory in [GEOGRAPHIC_DATA], enhancing ca…"
click at [471, 184] on icon "button" at bounding box center [470, 184] width 7 height 7
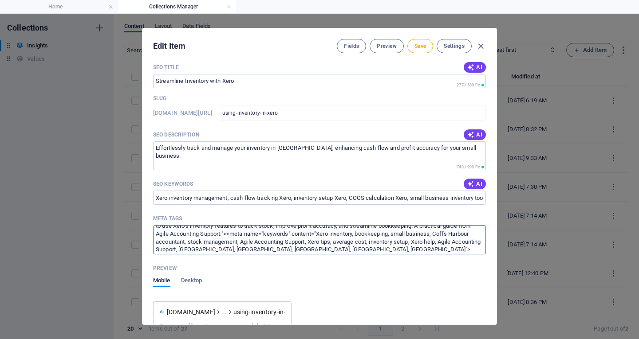
scroll to position [24, 0]
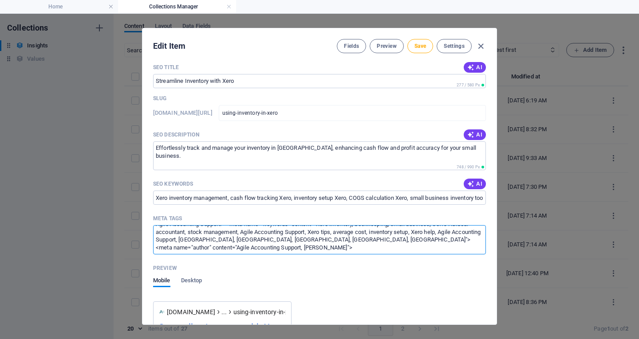
drag, startPoint x: 452, startPoint y: 236, endPoint x: 330, endPoint y: 253, distance: 122.4
click at [330, 253] on textarea "<meta name="title" content="Using Inventory In Xero | Agile Accounting Support"…" at bounding box center [319, 239] width 333 height 29
click at [208, 240] on textarea "<meta name="title" content="Using Inventory In Xero | Agile Accounting Support"…" at bounding box center [319, 239] width 333 height 29
drag, startPoint x: 209, startPoint y: 240, endPoint x: 370, endPoint y: 242, distance: 160.6
click at [370, 242] on textarea "<meta name="title" content="Using Inventory In Xero | Agile Accounting Support"…" at bounding box center [319, 239] width 333 height 29
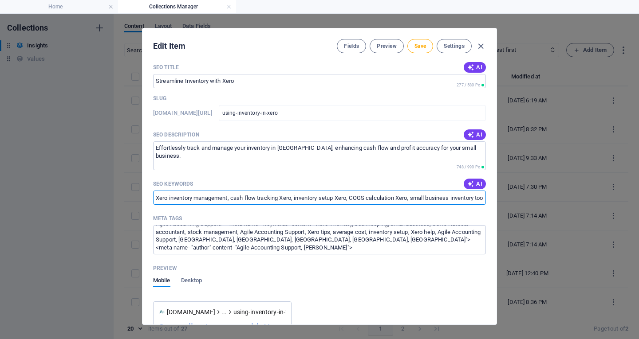
click at [389, 199] on input "Xero inventory management, cash flow tracking Xero, inventory setup Xero, COGS …" at bounding box center [319, 198] width 333 height 14
paste input "[GEOGRAPHIC_DATA], [GEOGRAPHIC_DATA], [GEOGRAPHIC_DATA], [GEOGRAPHIC_DATA], [GE…"
type input "Xero inventory management, cash flow tracking Xero, inventory setup Xero, COGS …"
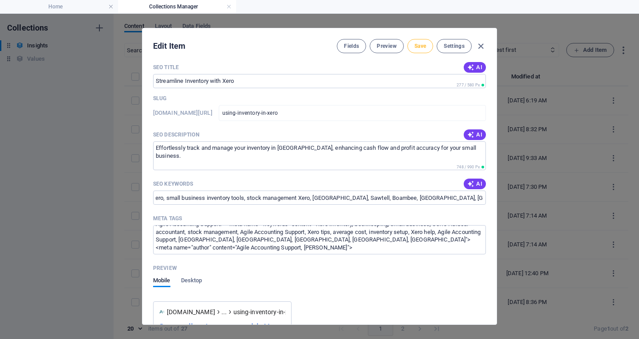
scroll to position [0, 0]
click at [418, 50] on button "Save" at bounding box center [420, 46] width 26 height 14
click at [478, 50] on icon "button" at bounding box center [480, 46] width 10 height 10
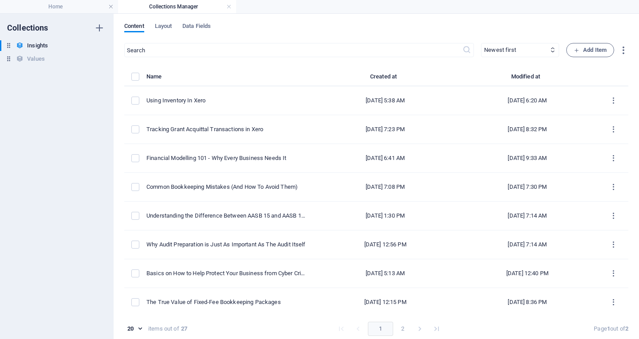
type input "using-inventory-in-xero"
click at [47, 9] on h4 "Home" at bounding box center [59, 7] width 118 height 10
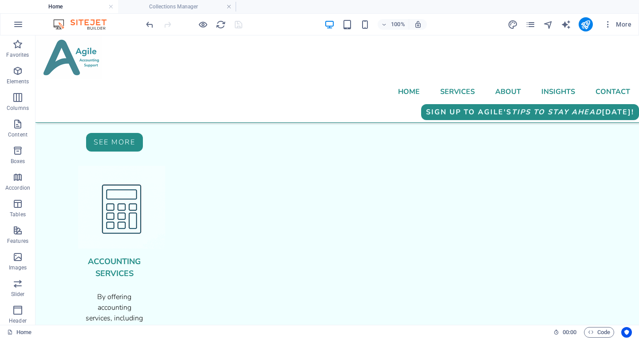
scroll to position [978, 0]
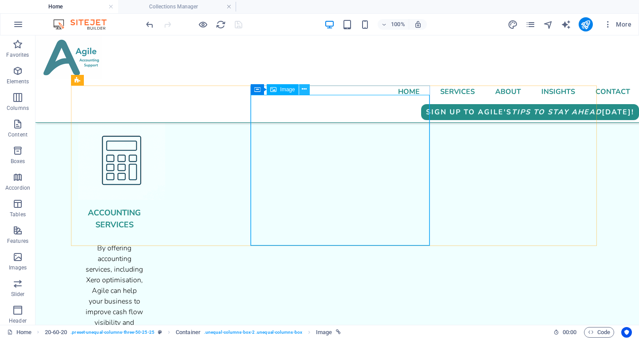
click at [301, 88] on button at bounding box center [304, 89] width 11 height 11
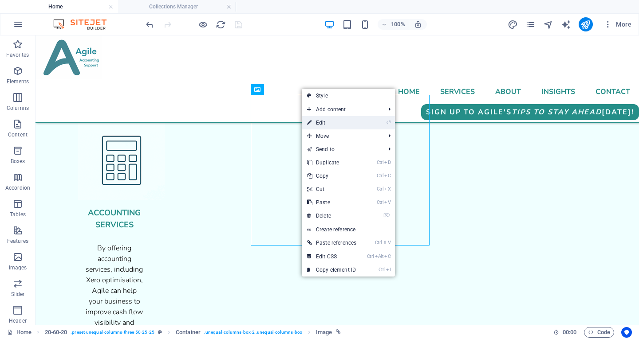
click at [317, 123] on link "⏎ Edit" at bounding box center [332, 122] width 60 height 13
select select "px"
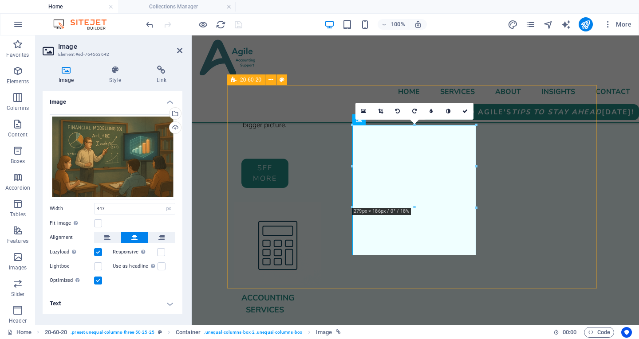
scroll to position [1151, 0]
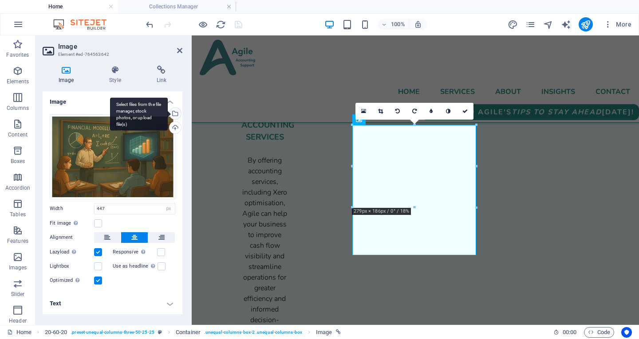
click at [168, 110] on div "Select files from the file manager, stock photos, or upload file(s)" at bounding box center [139, 114] width 58 height 33
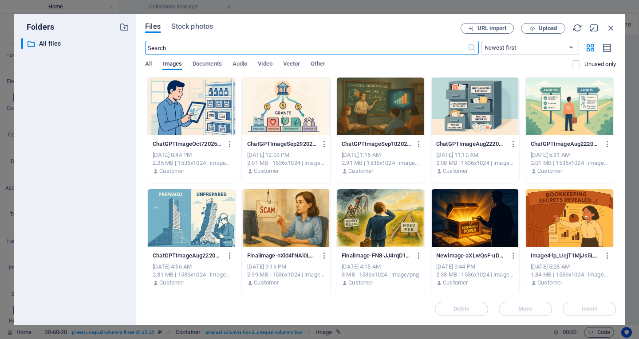
scroll to position [942, 0]
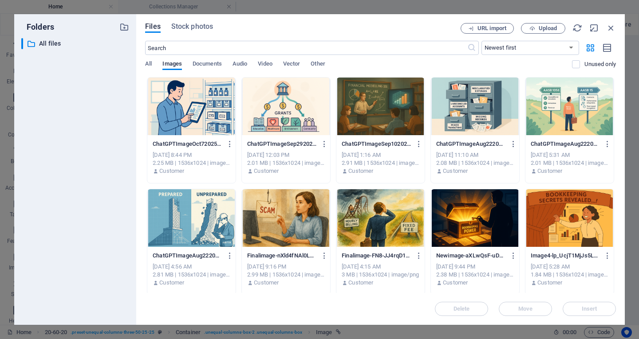
click at [276, 112] on div at bounding box center [286, 107] width 88 height 58
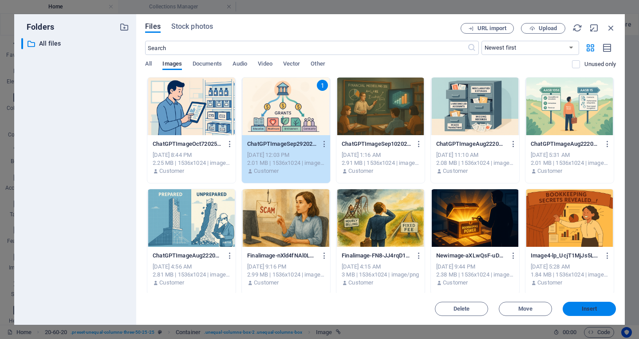
click at [580, 310] on span "Insert" at bounding box center [589, 309] width 46 height 5
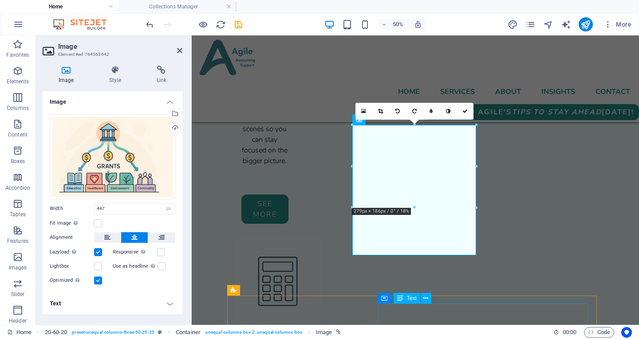
scroll to position [1151, 0]
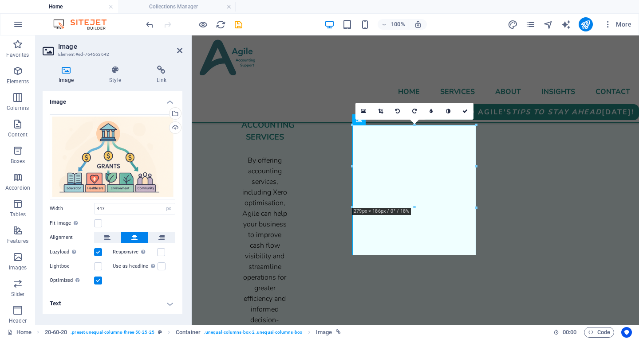
click at [169, 307] on h4 "Text" at bounding box center [113, 303] width 140 height 21
click at [182, 257] on div "Image Style Link Image Drag files here, click to choose files or select files f…" at bounding box center [112, 192] width 154 height 267
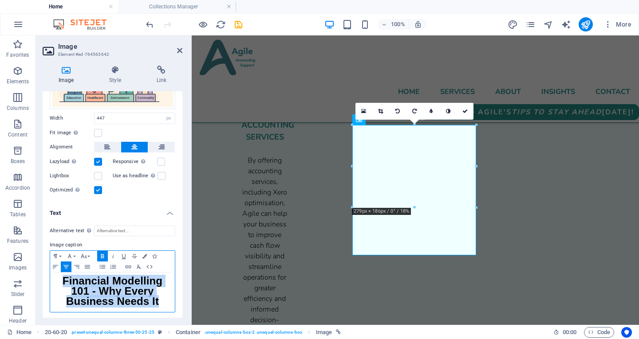
drag, startPoint x: 161, startPoint y: 303, endPoint x: 55, endPoint y: 271, distance: 110.0
click at [55, 273] on div "Financial Modelling 101 - Why Every Business Needs It" at bounding box center [112, 292] width 125 height 39
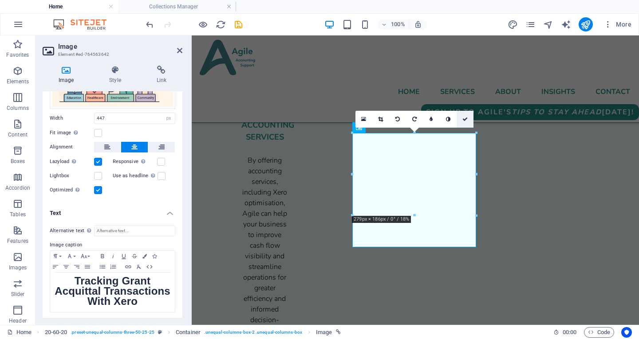
click at [466, 119] on icon at bounding box center [464, 119] width 5 height 5
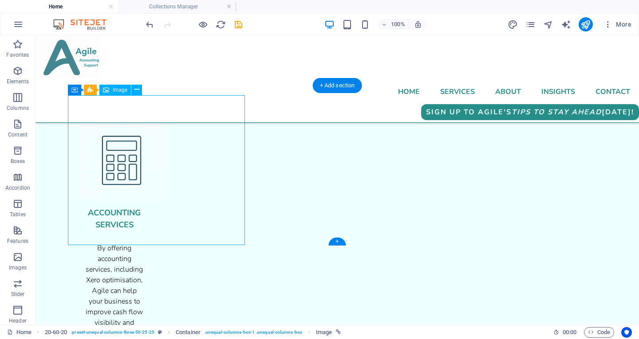
select select "px"
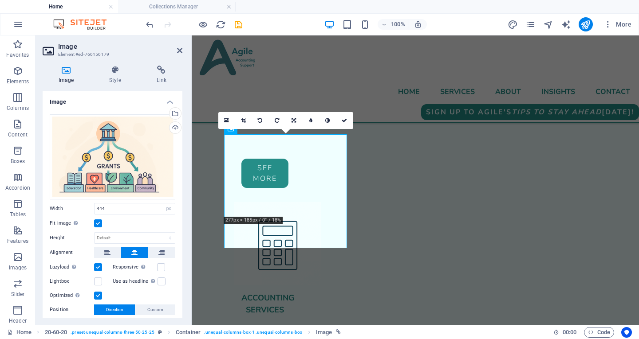
scroll to position [1151, 0]
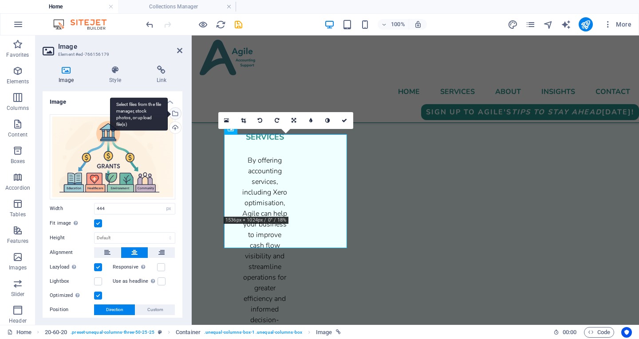
click at [175, 114] on div "Select files from the file manager, stock photos, or upload file(s)" at bounding box center [174, 114] width 13 height 13
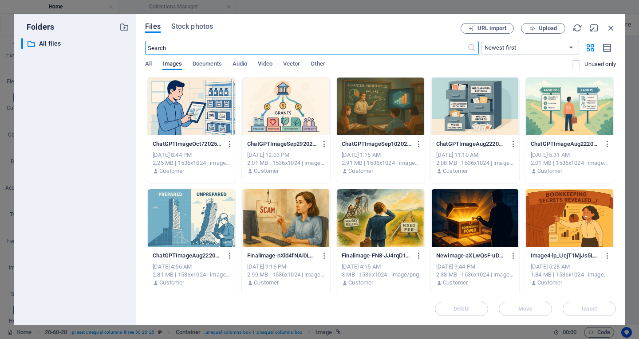
scroll to position [942, 0]
click at [175, 114] on div at bounding box center [191, 107] width 88 height 58
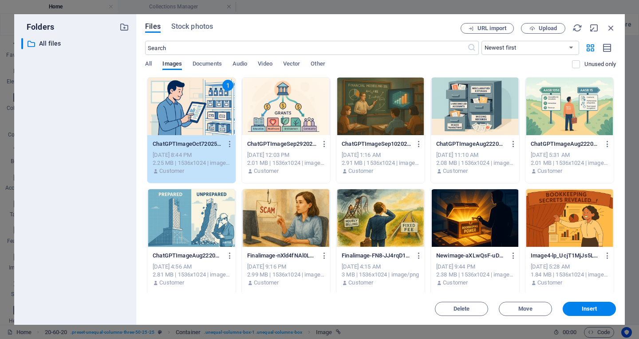
click at [175, 114] on div "1" at bounding box center [191, 107] width 88 height 58
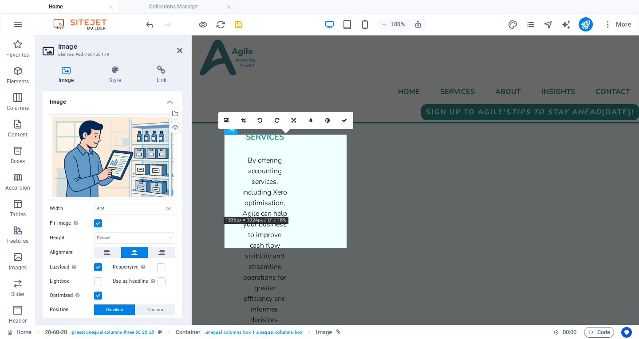
scroll to position [55, 0]
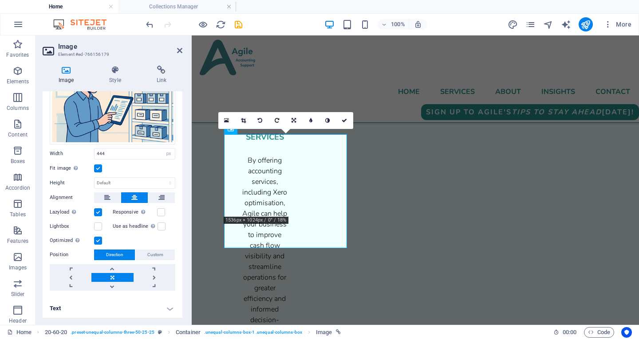
click at [165, 307] on h4 "Text" at bounding box center [113, 308] width 140 height 21
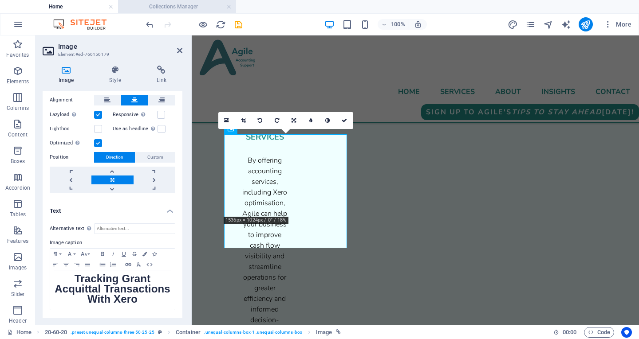
click at [153, 2] on h4 "Collections Manager" at bounding box center [177, 7] width 118 height 10
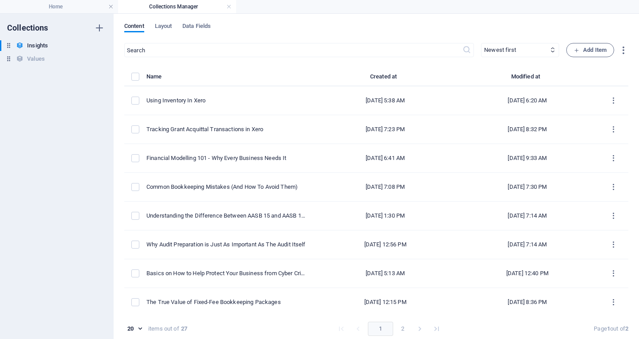
scroll to position [0, 0]
click at [81, 8] on h4 "Home" at bounding box center [59, 7] width 118 height 10
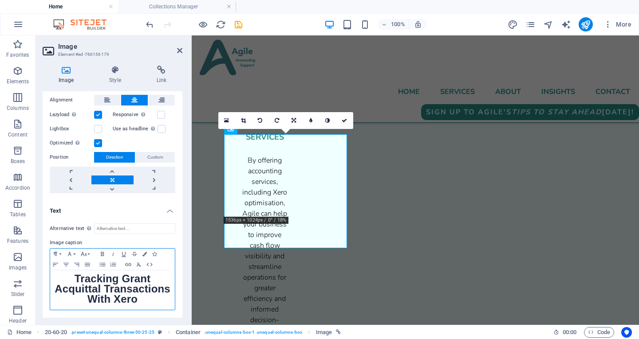
click at [128, 299] on p "Tracking Grant Acquittal Transactions With Xero" at bounding box center [113, 290] width 116 height 31
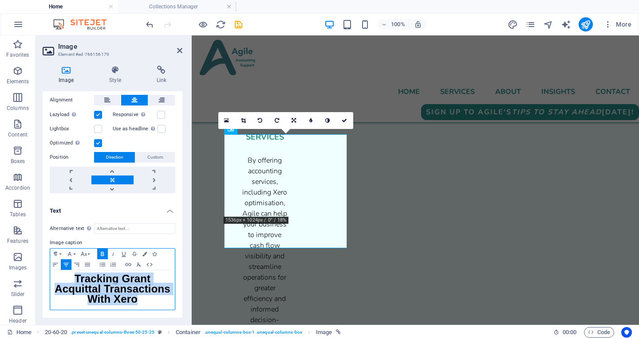
drag, startPoint x: 128, startPoint y: 299, endPoint x: 69, endPoint y: 270, distance: 66.5
click at [69, 275] on p "Tracking Grant Acquittal Transactions With Xero" at bounding box center [113, 290] width 116 height 31
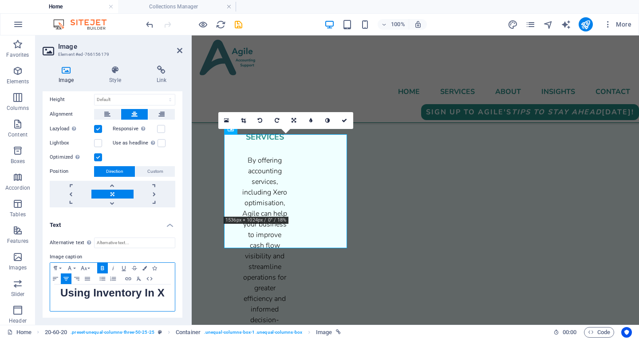
scroll to position [141, 0]
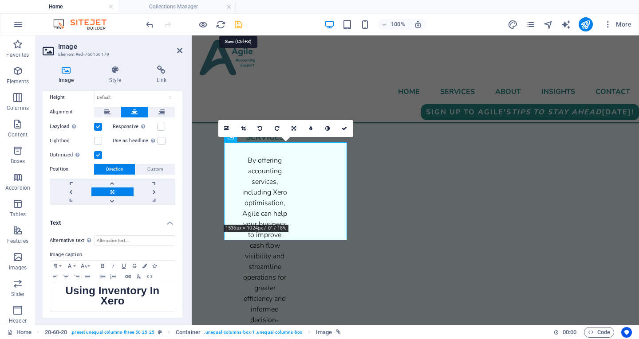
click at [236, 27] on icon "save" at bounding box center [238, 25] width 10 height 10
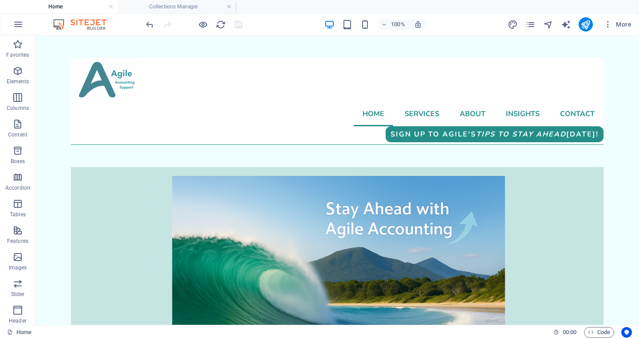
scroll to position [0, 0]
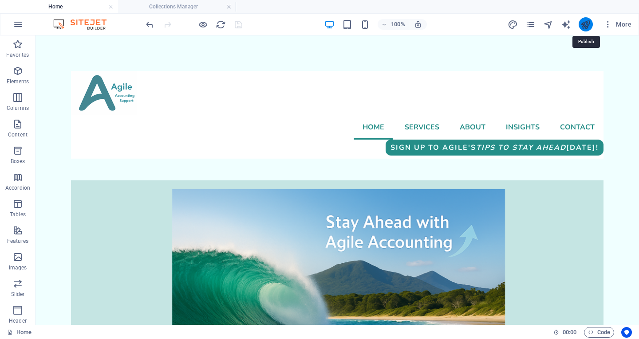
click at [583, 27] on icon "publish" at bounding box center [585, 25] width 10 height 10
